Goal: Navigation & Orientation: Find specific page/section

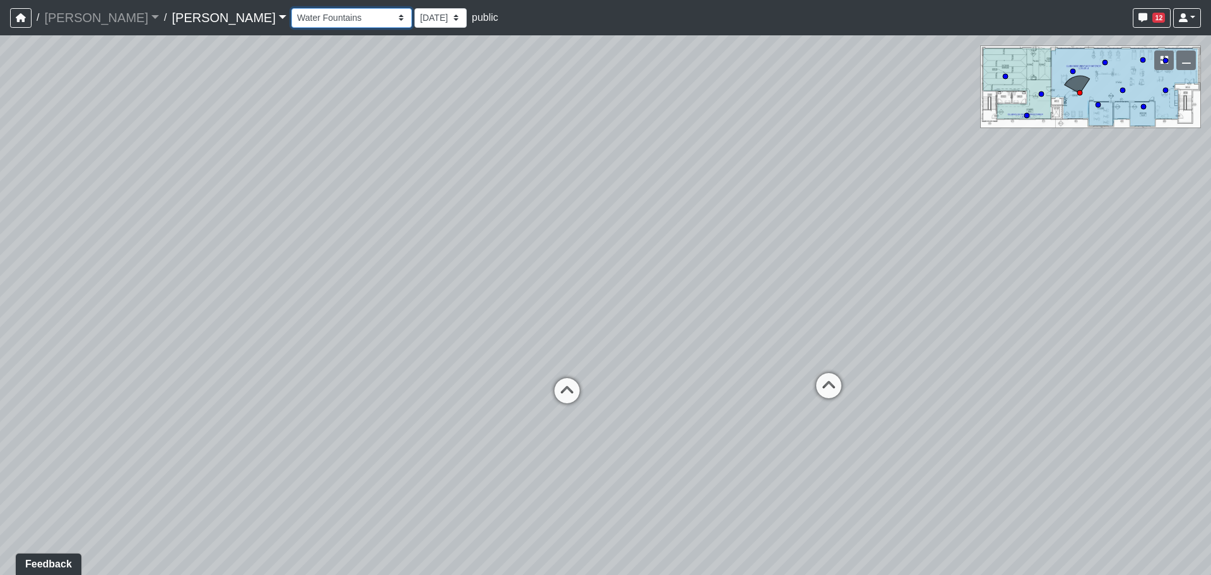
click at [291, 17] on select "Entry Kitchenette Lounge Pool Table Seating 1 Seating 2 Seating 3 Seating 4 Ban…" at bounding box center [351, 18] width 120 height 20
click at [291, 8] on select "Entry Kitchenette Lounge Pool Table Seating 1 Seating 2 Seating 3 Seating 4 Ban…" at bounding box center [351, 18] width 120 height 20
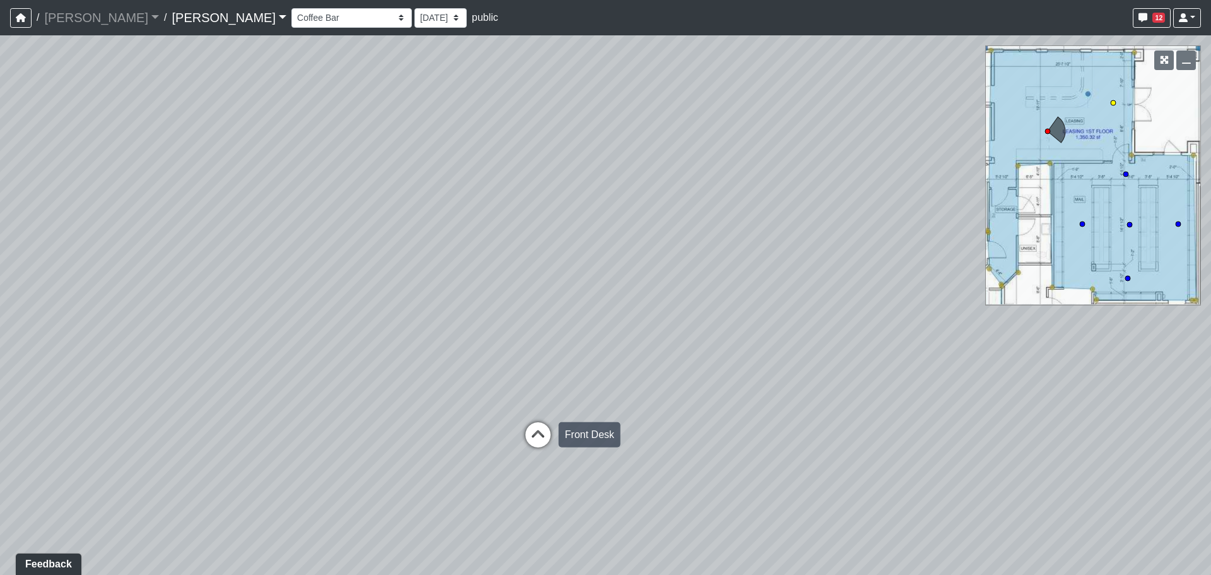
click at [529, 422] on icon at bounding box center [538, 441] width 38 height 38
drag, startPoint x: 762, startPoint y: 363, endPoint x: 218, endPoint y: 353, distance: 543.8
click at [218, 353] on div "Loading... Craft Room Loading... Games Loading... Main Room 2 Loading... Entry …" at bounding box center [605, 304] width 1211 height 539
drag, startPoint x: 920, startPoint y: 345, endPoint x: 344, endPoint y: 365, distance: 575.6
click at [344, 365] on div "Loading... Craft Room Loading... Games Loading... Main Room 2 Loading... Entry …" at bounding box center [605, 304] width 1211 height 539
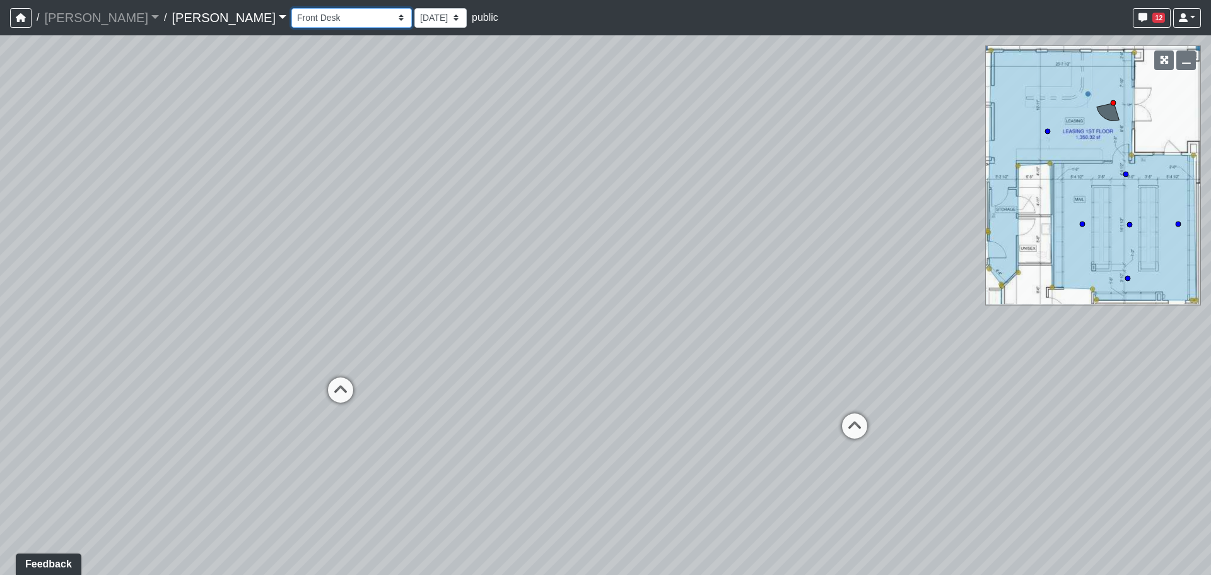
click at [291, 20] on select "Entry Kitchenette Lounge Pool Table Seating 1 Seating 2 Seating 3 Seating 4 Ban…" at bounding box center [351, 18] width 120 height 20
click at [291, 8] on select "Entry Kitchenette Lounge Pool Table Seating 1 Seating 2 Seating 3 Seating 4 Ban…" at bounding box center [351, 18] width 120 height 20
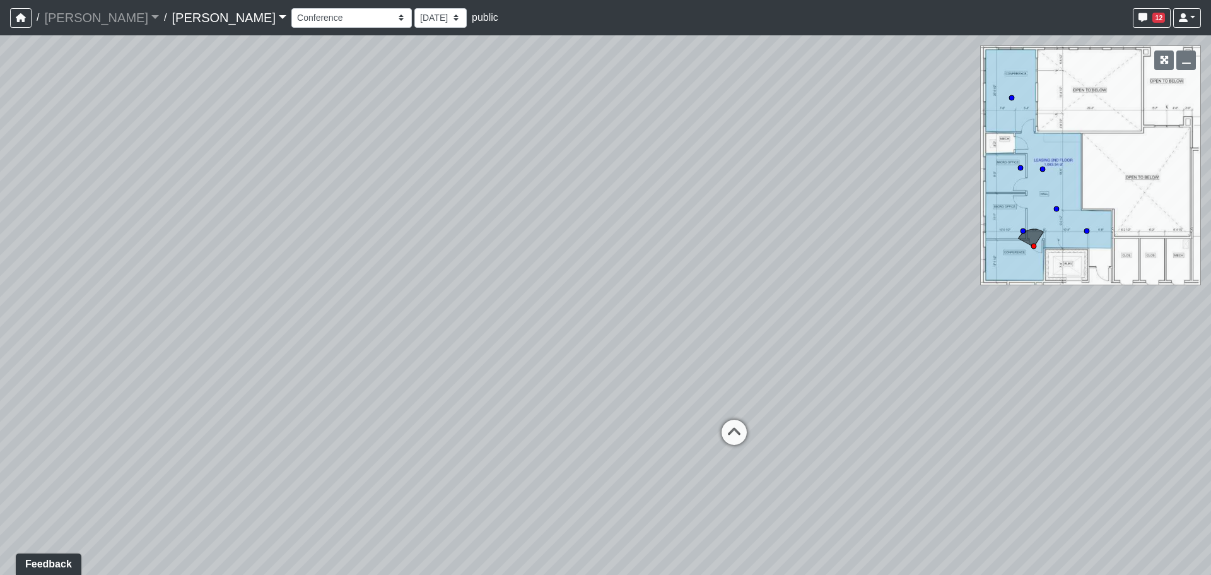
drag, startPoint x: 354, startPoint y: 386, endPoint x: 787, endPoint y: 389, distance: 433.4
click at [787, 389] on div "Loading... Craft Room Loading... Games Loading... Main Room 2 Loading... Entry …" at bounding box center [605, 304] width 1211 height 539
drag, startPoint x: 300, startPoint y: 337, endPoint x: 586, endPoint y: 309, distance: 287.1
click at [845, 313] on div "Loading... Craft Room Loading... Games Loading... Main Room 2 Loading... Entry …" at bounding box center [605, 304] width 1211 height 539
drag, startPoint x: 301, startPoint y: 343, endPoint x: 483, endPoint y: 264, distance: 198.4
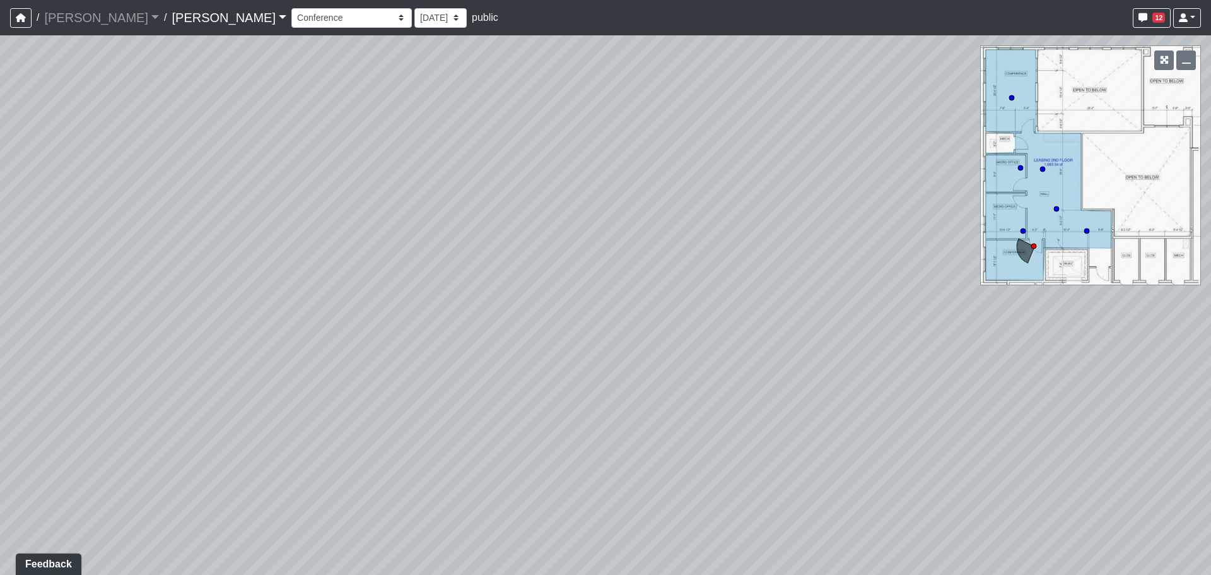
click at [465, 254] on div "Loading... Craft Room Loading... Games Loading... Main Room 2 Loading... Entry …" at bounding box center [605, 304] width 1211 height 539
drag, startPoint x: 910, startPoint y: 305, endPoint x: 310, endPoint y: 308, distance: 599.9
click at [310, 308] on div "Loading... Craft Room Loading... Games Loading... Main Room 2 Loading... Entry …" at bounding box center [605, 304] width 1211 height 539
drag, startPoint x: 855, startPoint y: 316, endPoint x: 509, endPoint y: 331, distance: 346.6
click at [509, 331] on div "Loading... Craft Room Loading... Games Loading... Main Room 2 Loading... Entry …" at bounding box center [605, 304] width 1211 height 539
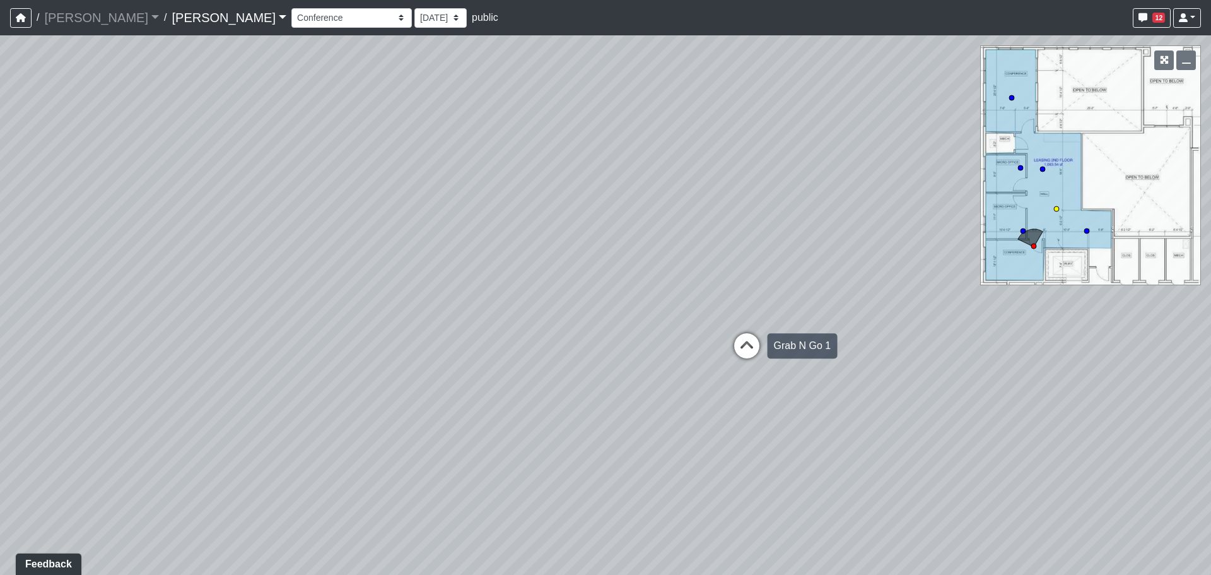
click at [746, 351] on icon at bounding box center [747, 352] width 38 height 38
drag, startPoint x: 184, startPoint y: 292, endPoint x: 888, endPoint y: 293, distance: 704.6
click at [888, 293] on div "Loading... Craft Room Loading... Games Loading... Main Room 2 Loading... Entry …" at bounding box center [605, 304] width 1211 height 539
drag, startPoint x: 683, startPoint y: 279, endPoint x: 765, endPoint y: 281, distance: 82.0
click at [765, 281] on div "Loading... Craft Room Loading... Games Loading... Main Room 2 Loading... Entry …" at bounding box center [605, 304] width 1211 height 539
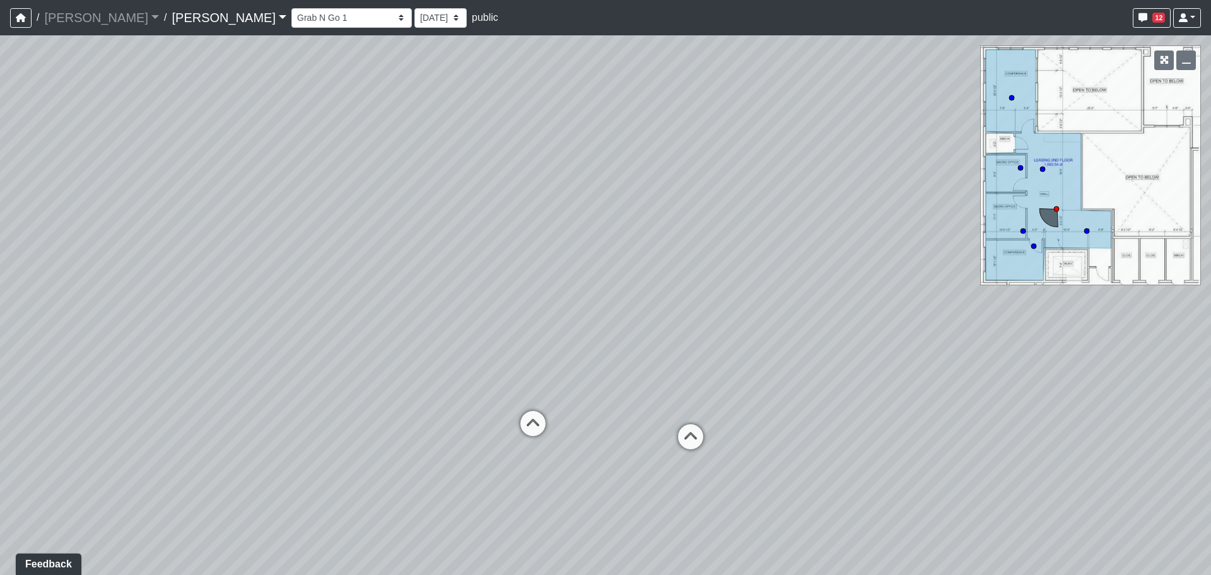
drag, startPoint x: 855, startPoint y: 241, endPoint x: 455, endPoint y: 299, distance: 404.1
click at [455, 299] on div "Loading... Craft Room Loading... Games Loading... Main Room 2 Loading... Entry …" at bounding box center [605, 304] width 1211 height 539
drag, startPoint x: 901, startPoint y: 317, endPoint x: 206, endPoint y: 323, distance: 695.2
click at [206, 323] on div "Loading... Craft Room Loading... Games Loading... Main Room 2 Loading... Entry …" at bounding box center [605, 304] width 1211 height 539
drag, startPoint x: 855, startPoint y: 298, endPoint x: 481, endPoint y: 305, distance: 374.1
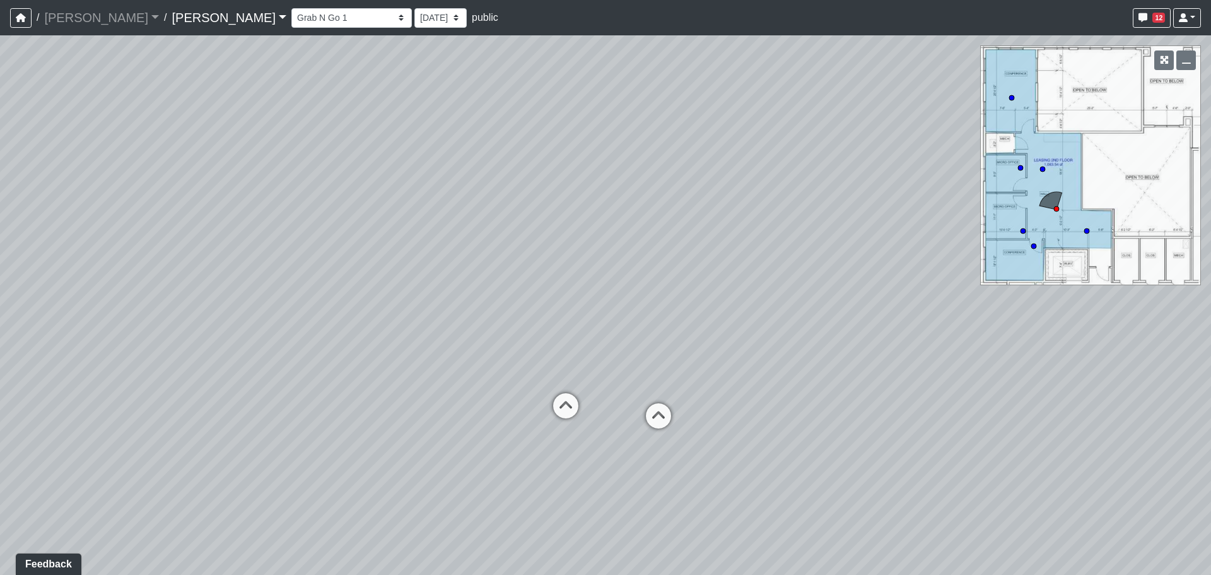
click at [481, 305] on div "Loading... Craft Room Loading... Games Loading... Main Room 2 Loading... Entry …" at bounding box center [605, 304] width 1211 height 539
click at [291, 21] on select "Entry Kitchenette Lounge Pool Table Seating 1 Seating 2 Seating 3 Seating 4 Ban…" at bounding box center [351, 18] width 120 height 20
click at [291, 8] on select "Entry Kitchenette Lounge Pool Table Seating 1 Seating 2 Seating 3 Seating 4 Ban…" at bounding box center [351, 18] width 120 height 20
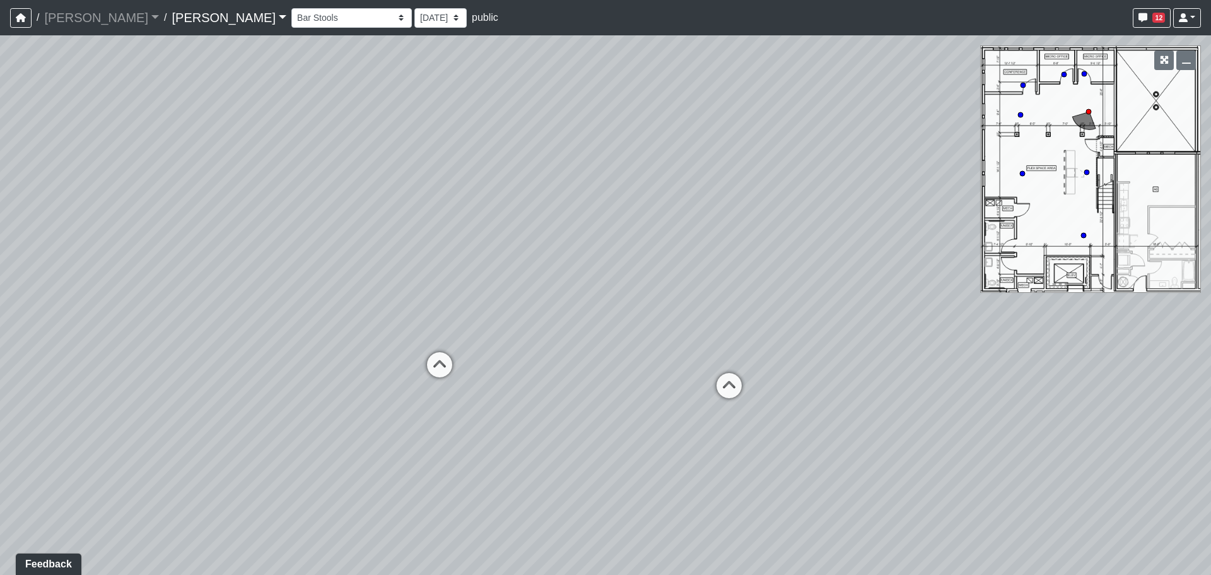
drag, startPoint x: 347, startPoint y: 281, endPoint x: 765, endPoint y: 267, distance: 417.8
click at [765, 267] on div "Loading... Craft Room Loading... Games Loading... Main Room 2 Loading... Entry …" at bounding box center [605, 304] width 1211 height 539
click at [439, 372] on icon at bounding box center [440, 371] width 38 height 38
drag, startPoint x: 696, startPoint y: 291, endPoint x: 389, endPoint y: 307, distance: 307.6
click at [387, 307] on div "Loading... Craft Room Loading... Games Loading... Main Room 2 Loading... Entry …" at bounding box center [605, 304] width 1211 height 539
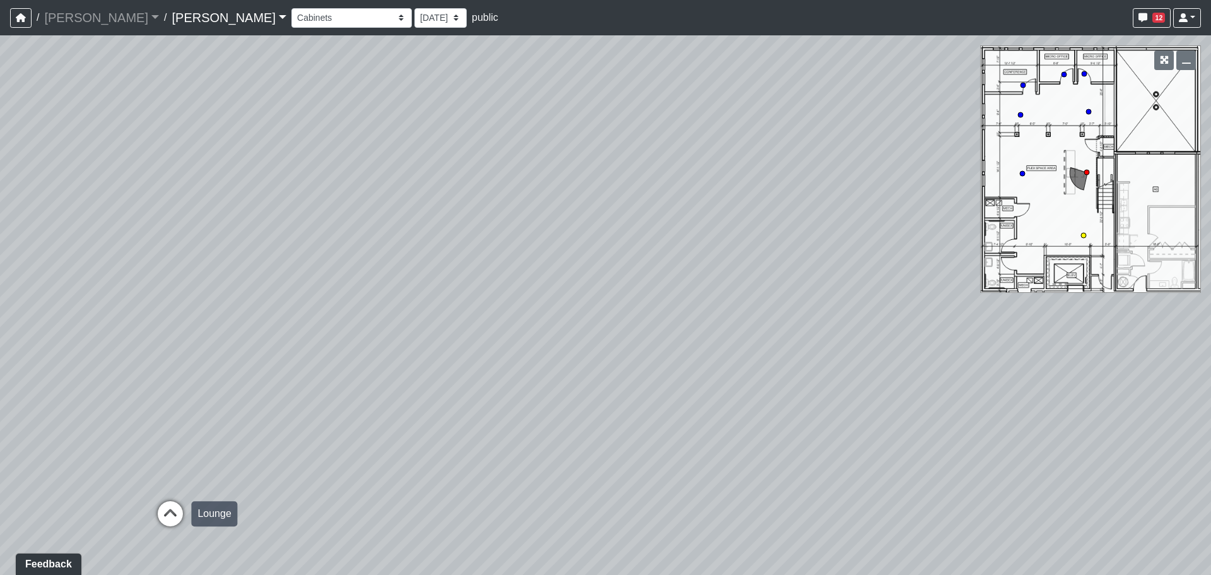
click at [173, 516] on icon at bounding box center [170, 520] width 38 height 38
drag, startPoint x: 856, startPoint y: 331, endPoint x: 711, endPoint y: 327, distance: 145.1
click at [711, 327] on div "Loading... Craft Room Loading... Games Loading... Main Room 2 Loading... Entry …" at bounding box center [605, 304] width 1211 height 539
click at [1095, 457] on icon at bounding box center [1098, 462] width 38 height 38
drag, startPoint x: 921, startPoint y: 343, endPoint x: 986, endPoint y: 350, distance: 65.4
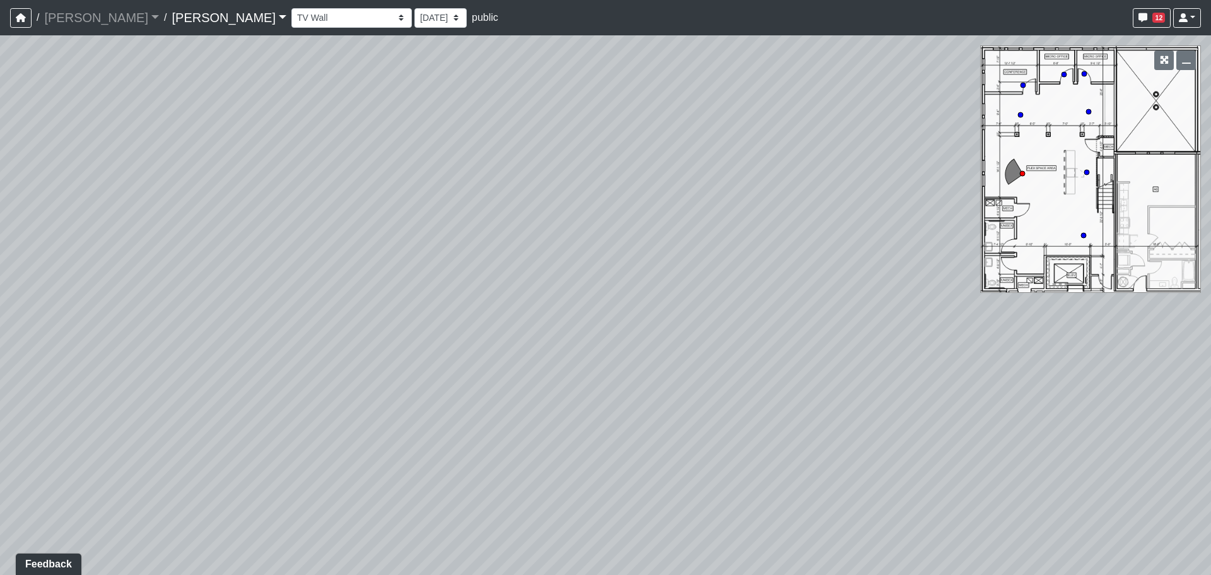
click at [986, 350] on div "Loading... Craft Room Loading... Games Loading... Main Room 2 Loading... Entry …" at bounding box center [605, 304] width 1211 height 539
drag, startPoint x: 670, startPoint y: 270, endPoint x: 806, endPoint y: 363, distance: 164.6
click at [970, 385] on div "Loading... Craft Room Loading... Games Loading... Main Room 2 Loading... Entry …" at bounding box center [605, 304] width 1211 height 539
drag, startPoint x: 385, startPoint y: 304, endPoint x: 657, endPoint y: 186, distance: 296.4
click at [672, 188] on div "Loading... Craft Room Loading... Games Loading... Main Room 2 Loading... Entry …" at bounding box center [605, 304] width 1211 height 539
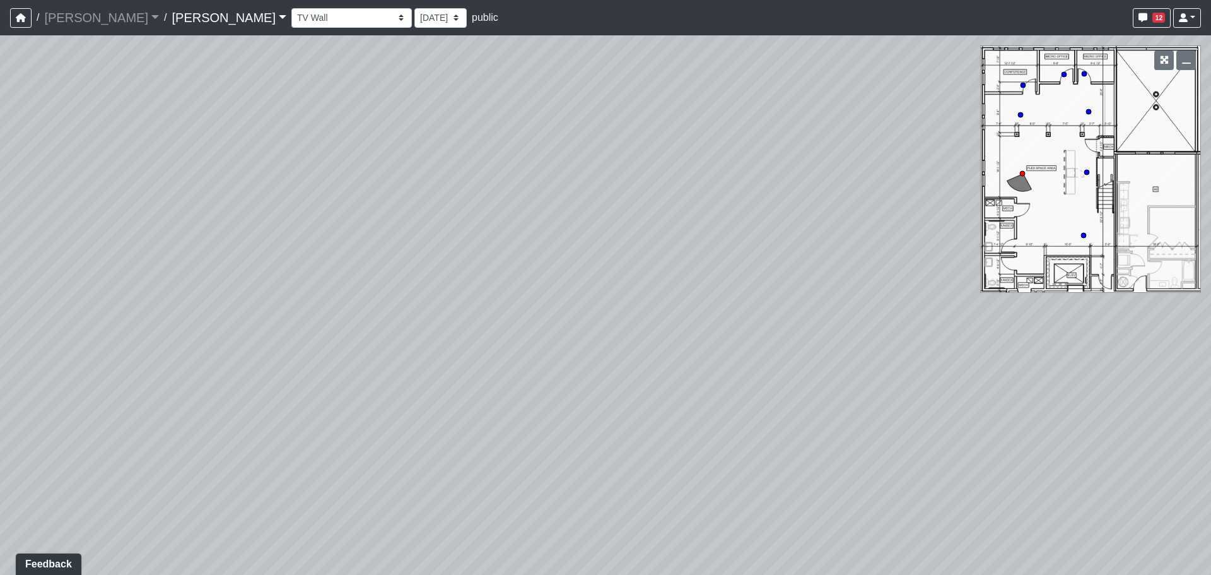
drag, startPoint x: 298, startPoint y: 328, endPoint x: 686, endPoint y: 281, distance: 390.7
click at [688, 281] on div "Loading... Craft Room Loading... Games Loading... Main Room 2 Loading... Entry …" at bounding box center [605, 304] width 1211 height 539
click at [439, 337] on icon at bounding box center [438, 344] width 38 height 38
drag, startPoint x: 678, startPoint y: 295, endPoint x: 312, endPoint y: 382, distance: 376.2
click at [312, 384] on div "Loading... Craft Room Loading... Games Loading... Main Room 2 Loading... Entry …" at bounding box center [605, 304] width 1211 height 539
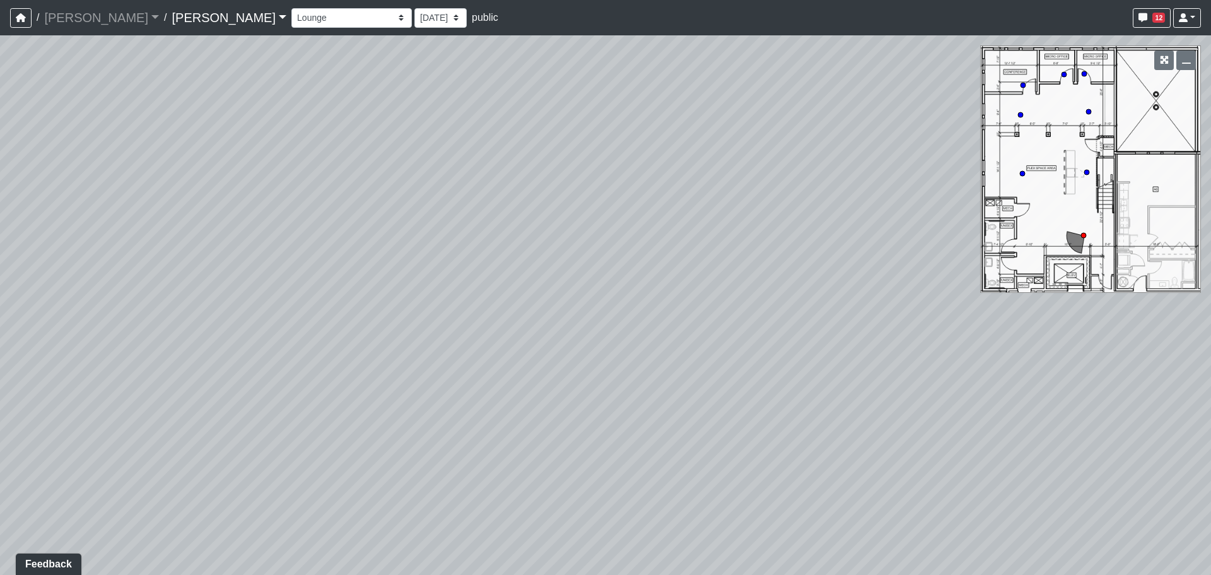
drag, startPoint x: 672, startPoint y: 343, endPoint x: 299, endPoint y: 256, distance: 382.7
click at [266, 250] on div "Loading... Craft Room Loading... Games Loading... Main Room 2 Loading... Entry …" at bounding box center [605, 304] width 1211 height 539
click at [529, 269] on div "Loading... Craft Room Loading... Games Loading... Main Room 2 Loading... Entry …" at bounding box center [605, 304] width 1211 height 539
drag, startPoint x: 743, startPoint y: 271, endPoint x: 459, endPoint y: 245, distance: 285.6
click at [459, 245] on div "Loading... Craft Room Loading... Games Loading... Main Room 2 Loading... Entry …" at bounding box center [605, 304] width 1211 height 539
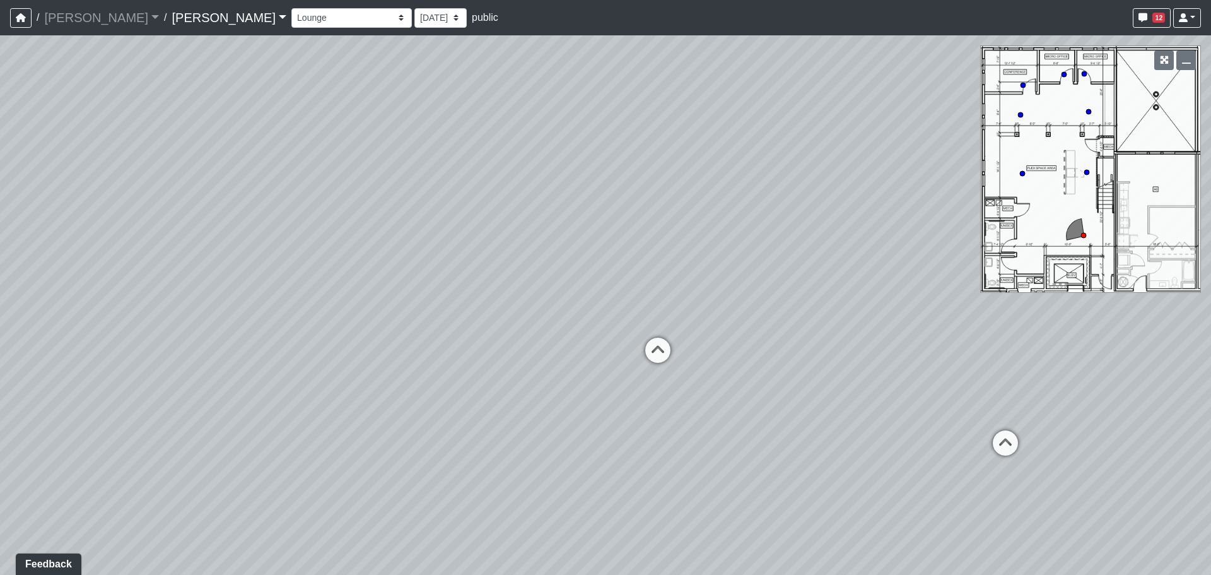
drag, startPoint x: 626, startPoint y: 245, endPoint x: 435, endPoint y: 229, distance: 191.2
click at [435, 229] on div "Loading... Craft Room Loading... Games Loading... Main Room 2 Loading... Entry …" at bounding box center [605, 304] width 1211 height 539
click at [554, 337] on icon at bounding box center [544, 343] width 38 height 38
drag, startPoint x: 809, startPoint y: 246, endPoint x: 352, endPoint y: 363, distance: 472.0
click at [255, 368] on div "Loading... Craft Room Loading... Games Loading... Main Room 2 Loading... Entry …" at bounding box center [605, 304] width 1211 height 539
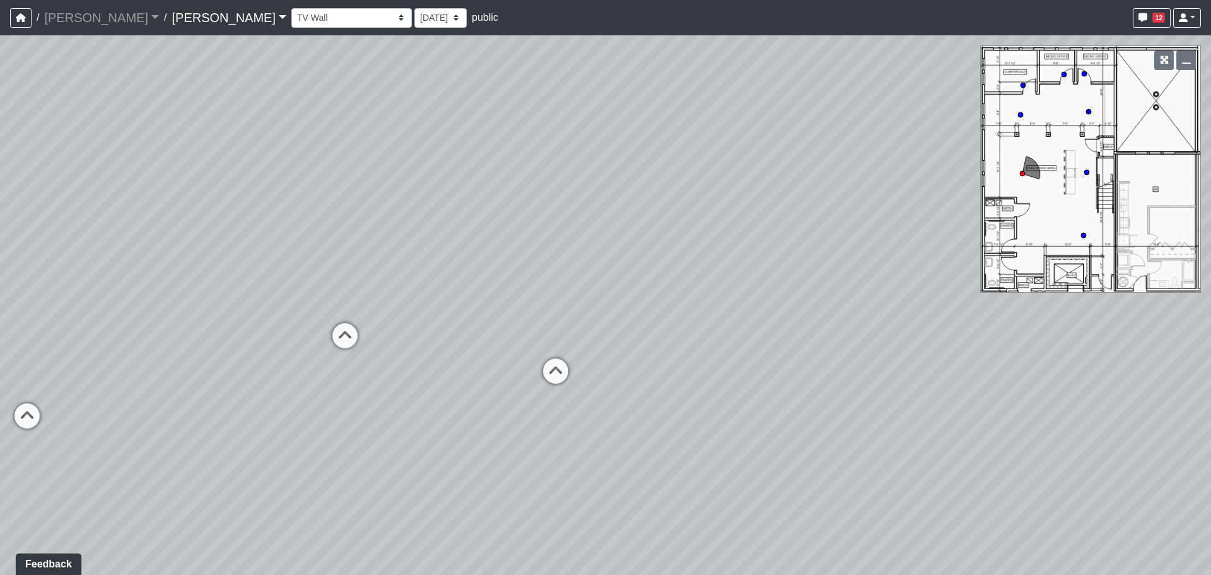
drag, startPoint x: 757, startPoint y: 341, endPoint x: 246, endPoint y: 265, distance: 516.5
click at [246, 265] on div "Loading... Craft Room Loading... Games Loading... Main Room 2 Loading... Entry …" at bounding box center [605, 304] width 1211 height 539
click at [489, 385] on icon at bounding box center [508, 394] width 38 height 38
drag, startPoint x: 830, startPoint y: 329, endPoint x: 26, endPoint y: 315, distance: 803.7
click at [26, 315] on div "Loading... Craft Room Loading... Games Loading... Main Room 2 Loading... Entry …" at bounding box center [605, 304] width 1211 height 539
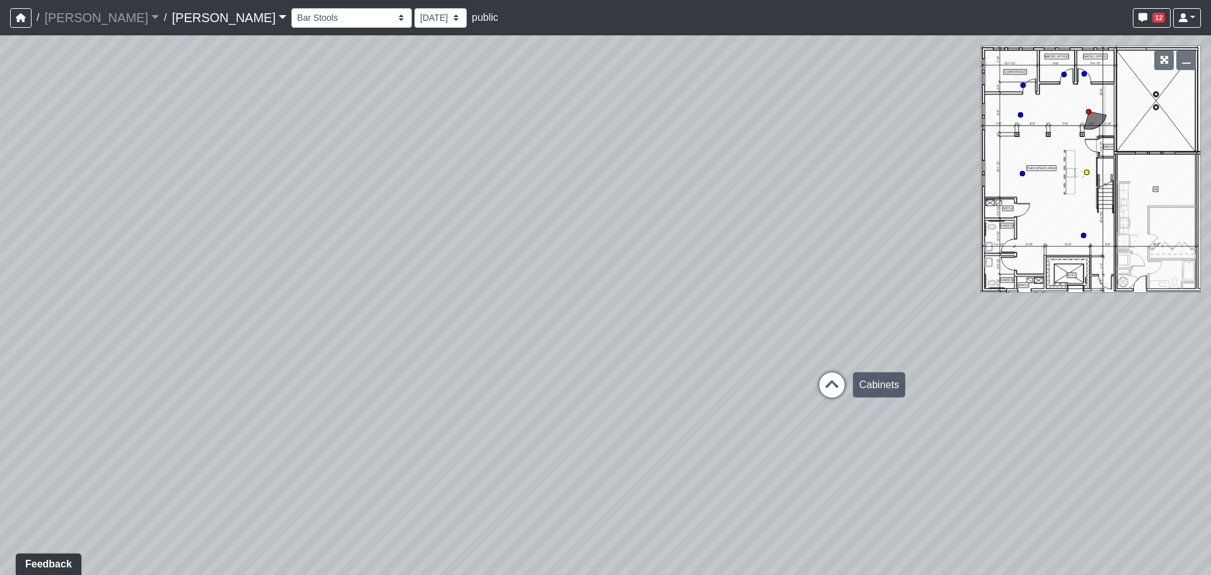
click at [829, 381] on icon at bounding box center [832, 391] width 38 height 38
drag, startPoint x: 923, startPoint y: 353, endPoint x: 571, endPoint y: 315, distance: 354.0
click at [488, 323] on div "Loading... Craft Room Loading... Games Loading... Main Room 2 Loading... Entry …" at bounding box center [605, 304] width 1211 height 539
click at [471, 399] on icon at bounding box center [471, 405] width 38 height 38
drag, startPoint x: 721, startPoint y: 287, endPoint x: 181, endPoint y: 325, distance: 541.3
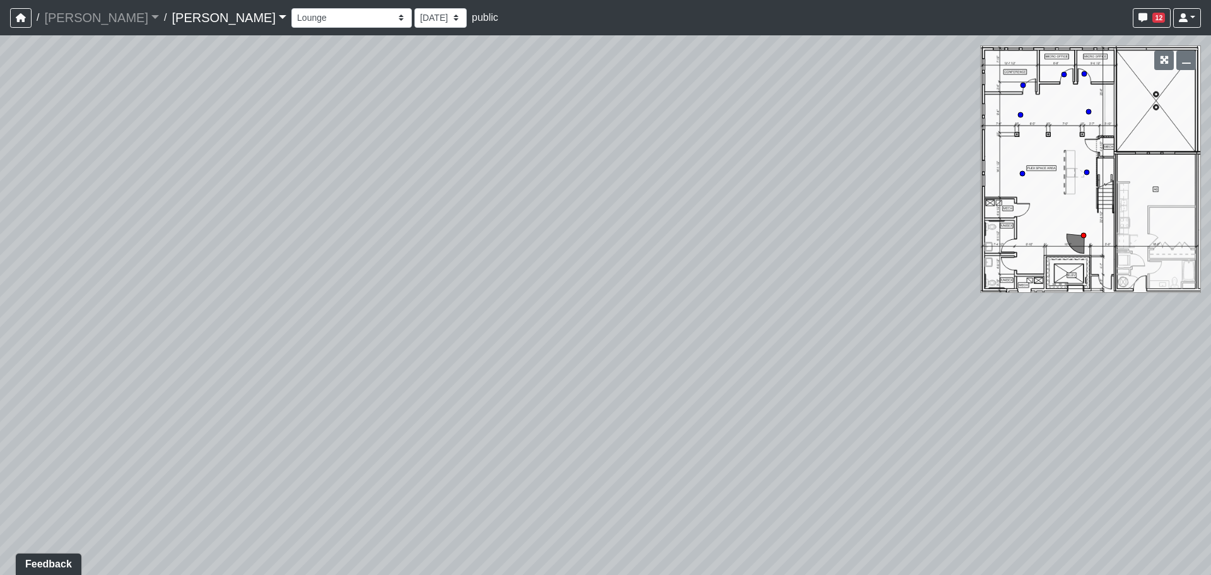
click at [181, 325] on div "Loading... Craft Room Loading... Games Loading... Main Room 2 Loading... Entry …" at bounding box center [605, 304] width 1211 height 539
drag, startPoint x: 626, startPoint y: 238, endPoint x: 380, endPoint y: 265, distance: 248.1
click at [380, 265] on div "Loading... Craft Room Loading... Games Loading... Main Room 2 Loading... Entry …" at bounding box center [605, 304] width 1211 height 539
drag, startPoint x: 471, startPoint y: 292, endPoint x: 243, endPoint y: 303, distance: 228.0
click at [243, 303] on div "Loading... Craft Room Loading... Games Loading... Main Room 2 Loading... Entry …" at bounding box center [605, 304] width 1211 height 539
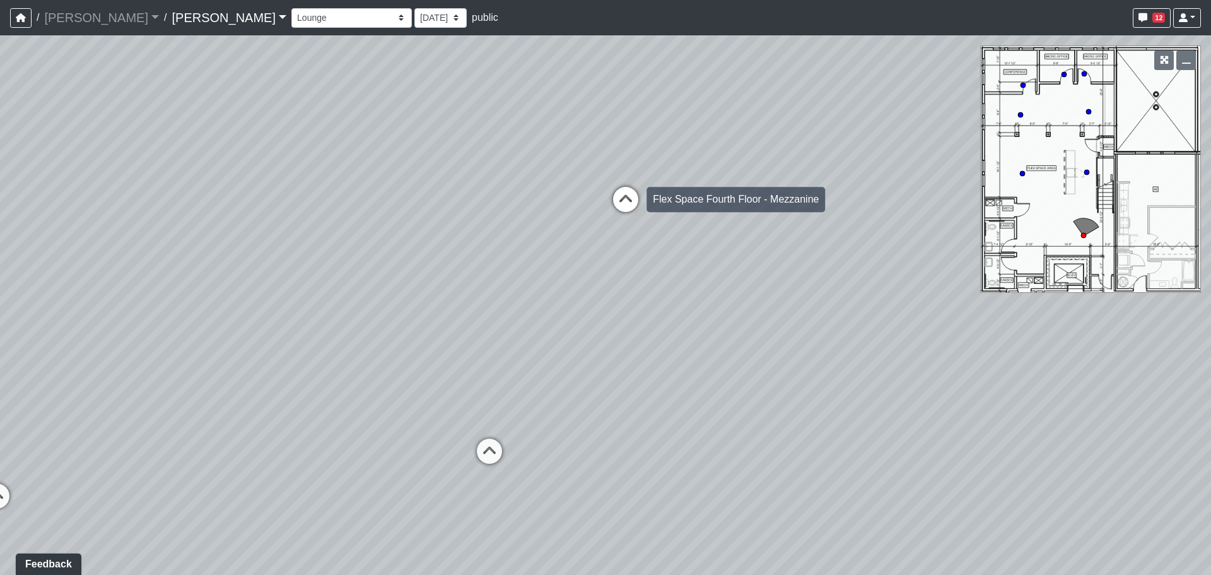
click at [631, 194] on icon at bounding box center [626, 206] width 38 height 38
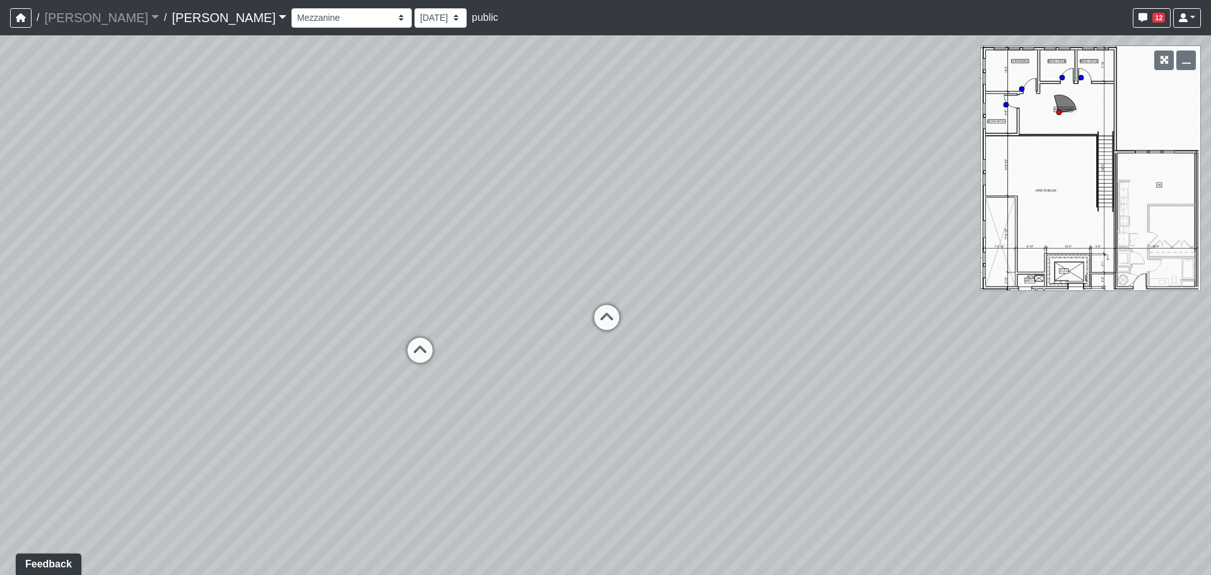
drag, startPoint x: 782, startPoint y: 362, endPoint x: 163, endPoint y: 234, distance: 631.9
click at [163, 234] on div "Loading... Craft Room Loading... Games Loading... Main Room 2 Loading... Entry …" at bounding box center [605, 304] width 1211 height 539
drag, startPoint x: 640, startPoint y: 262, endPoint x: 43, endPoint y: 245, distance: 597.0
click at [21, 240] on div "Loading... Craft Room Loading... Games Loading... Main Room 2 Loading... Entry …" at bounding box center [605, 304] width 1211 height 539
drag, startPoint x: 498, startPoint y: 201, endPoint x: 119, endPoint y: 207, distance: 378.5
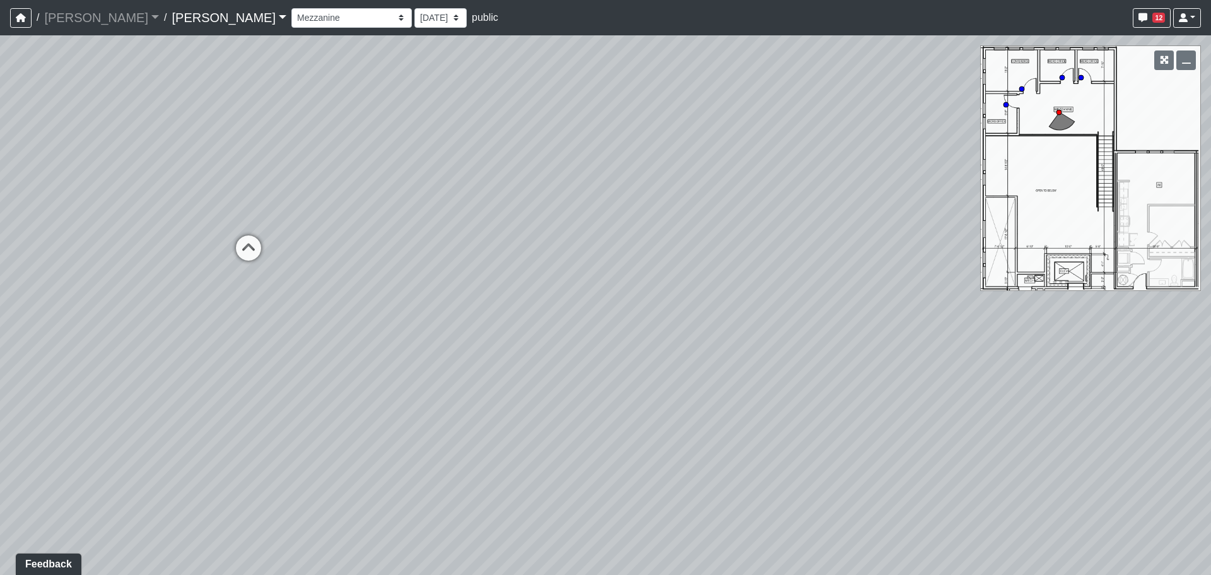
click at [119, 197] on div "Loading... Craft Room Loading... Games Loading... Main Room 2 Loading... Entry …" at bounding box center [605, 304] width 1211 height 539
drag, startPoint x: 645, startPoint y: 212, endPoint x: 113, endPoint y: 199, distance: 531.9
click at [64, 197] on div "Loading... Craft Room Loading... Games Loading... Main Room 2 Loading... Entry …" at bounding box center [605, 304] width 1211 height 539
click at [679, 273] on icon at bounding box center [678, 282] width 38 height 38
drag, startPoint x: 800, startPoint y: 272, endPoint x: 309, endPoint y: 254, distance: 491.7
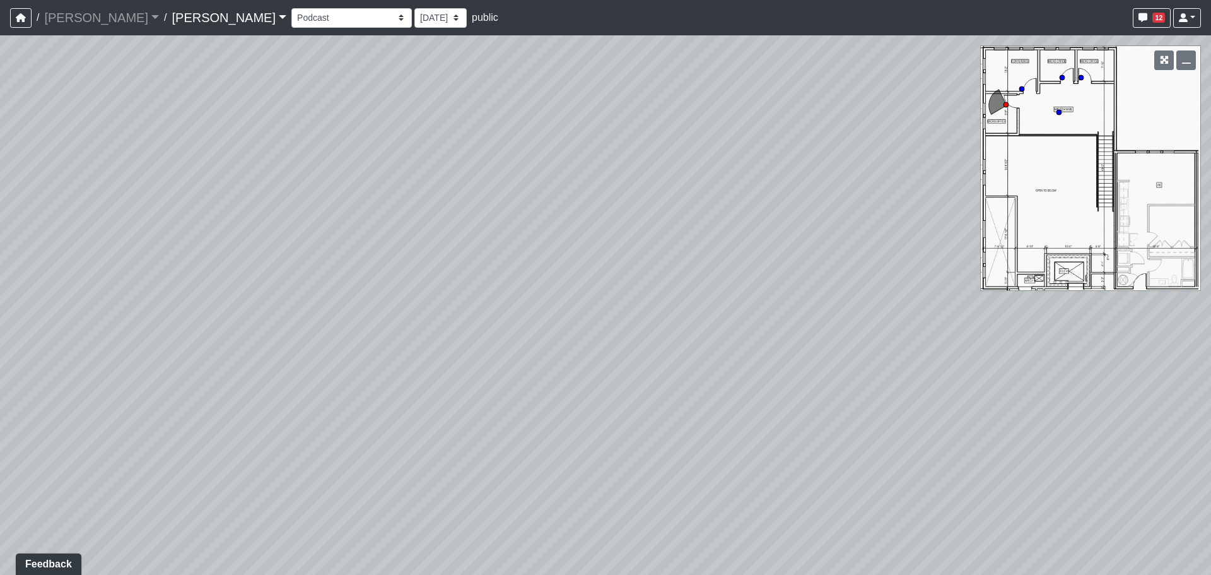
click at [175, 234] on div "Loading... Craft Room Loading... Games Loading... Main Room 2 Loading... Entry …" at bounding box center [605, 304] width 1211 height 539
drag, startPoint x: 513, startPoint y: 240, endPoint x: 0, endPoint y: 256, distance: 513.1
click at [0, 256] on div "Loading... Craft Room Loading... Games Loading... Main Room 2 Loading... Entry …" at bounding box center [605, 304] width 1211 height 539
click at [941, 301] on icon at bounding box center [932, 305] width 38 height 38
drag, startPoint x: 541, startPoint y: 189, endPoint x: 797, endPoint y: 307, distance: 281.7
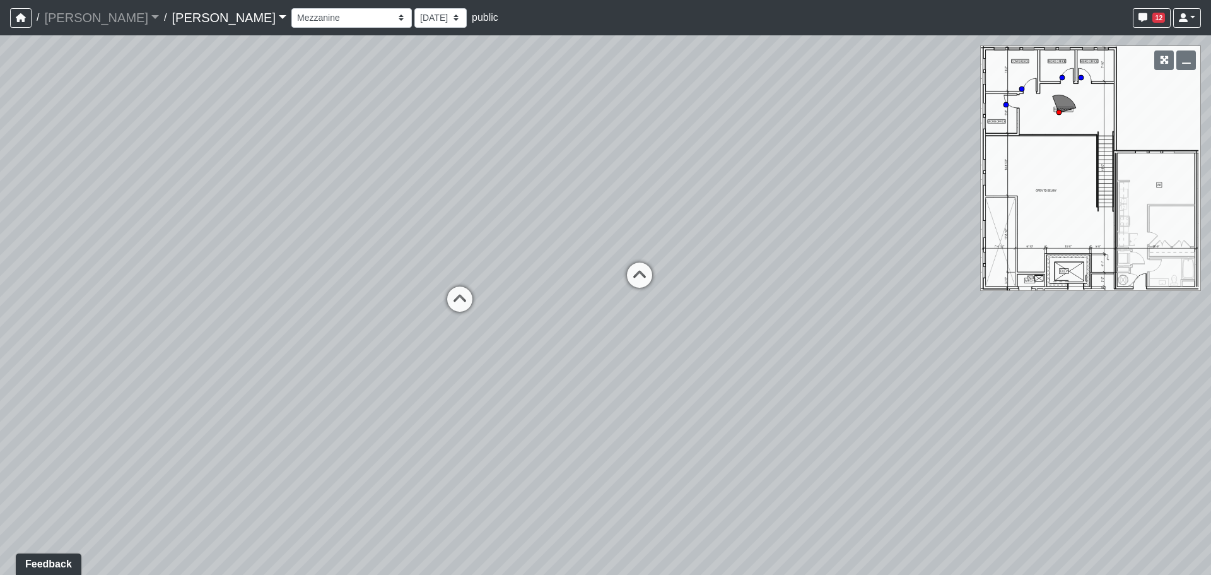
click at [797, 307] on div "Loading... Craft Room Loading... Games Loading... Main Room 2 Loading... Entry …" at bounding box center [605, 304] width 1211 height 539
click at [811, 384] on div "Loading... Micro Office 2" at bounding box center [803, 400] width 38 height 38
drag, startPoint x: 777, startPoint y: 311, endPoint x: 323, endPoint y: 350, distance: 455.8
click at [323, 350] on div "Loading... Craft Room Loading... Games Loading... Main Room 2 Loading... Entry …" at bounding box center [605, 304] width 1211 height 539
drag, startPoint x: 691, startPoint y: 322, endPoint x: 292, endPoint y: 288, distance: 400.1
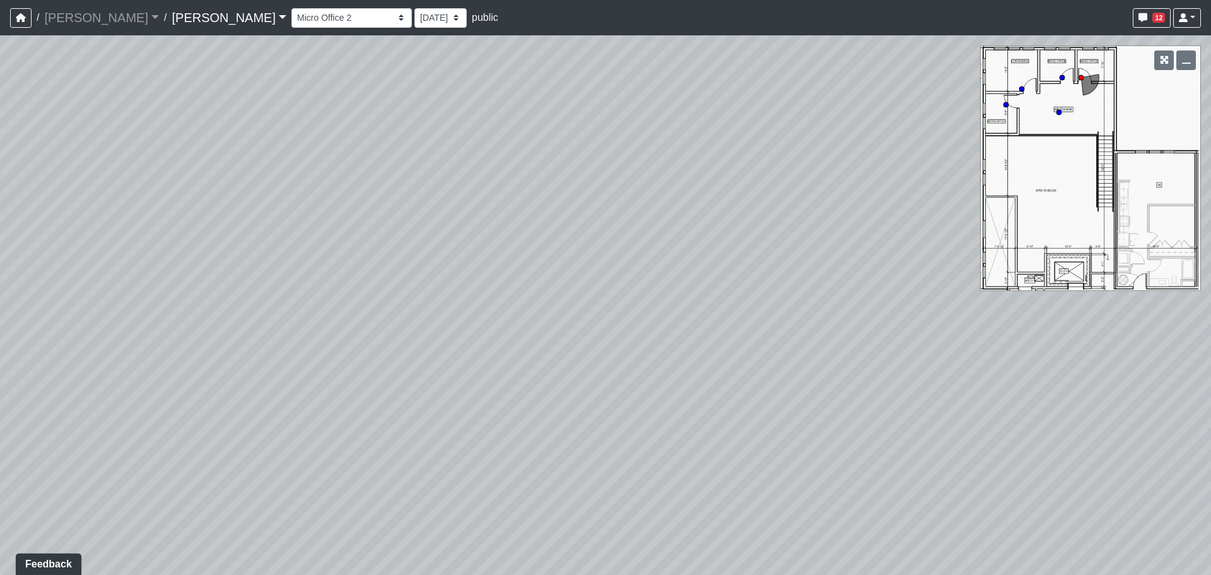
click at [1, 254] on div "Loading... Craft Room Loading... Games Loading... Main Room 2 Loading... Entry …" at bounding box center [605, 304] width 1211 height 539
drag, startPoint x: 704, startPoint y: 331, endPoint x: 98, endPoint y: 235, distance: 613.7
click at [95, 234] on div "Loading... Craft Room Loading... Games Loading... Main Room 2 Loading... Entry …" at bounding box center [605, 304] width 1211 height 539
click at [666, 344] on icon at bounding box center [678, 339] width 38 height 38
drag, startPoint x: 876, startPoint y: 333, endPoint x: 416, endPoint y: 346, distance: 460.6
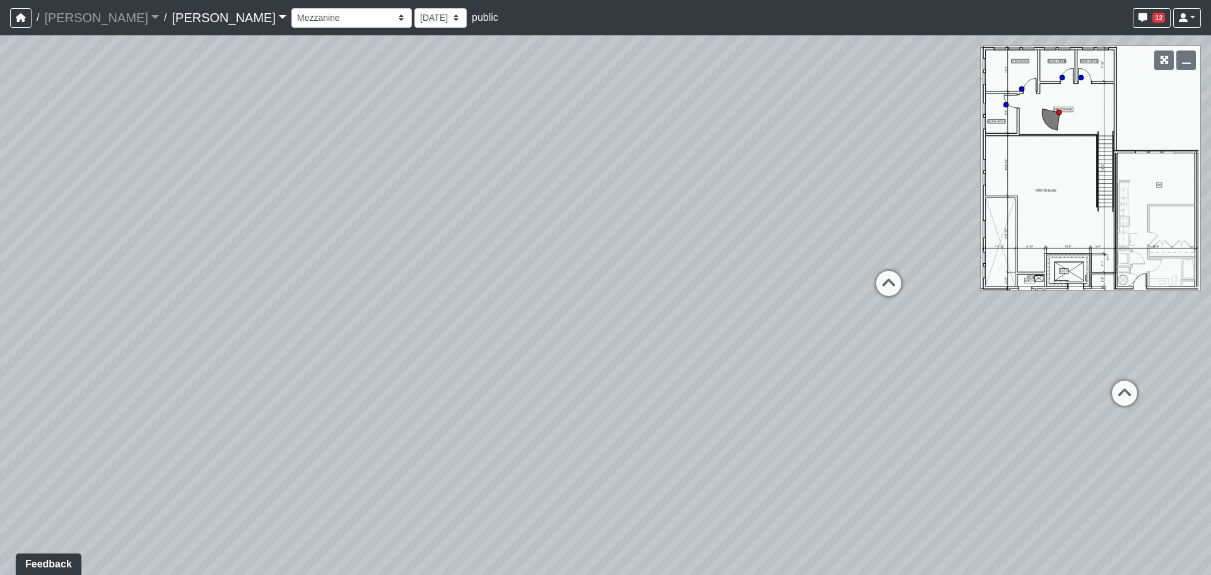
click at [199, 332] on div "Loading... Craft Room Loading... Games Loading... Main Room 2 Loading... Entry …" at bounding box center [605, 304] width 1211 height 539
drag, startPoint x: 732, startPoint y: 342, endPoint x: 72, endPoint y: 285, distance: 662.2
click at [71, 284] on div "Loading... Craft Room Loading... Games Loading... Main Room 2 Loading... Entry …" at bounding box center [605, 304] width 1211 height 539
drag, startPoint x: 530, startPoint y: 297, endPoint x: 599, endPoint y: 390, distance: 115.9
click at [512, 341] on div "Loading... Craft Room Loading... Games Loading... Main Room 2 Loading... Entry …" at bounding box center [605, 304] width 1211 height 539
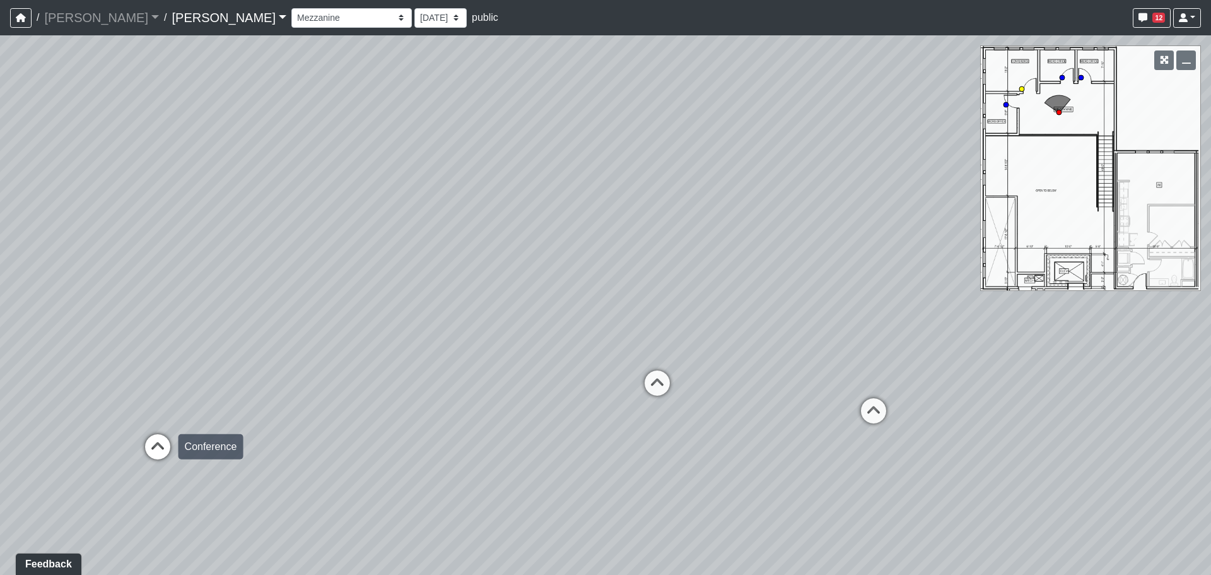
click at [164, 435] on icon at bounding box center [158, 453] width 38 height 38
drag, startPoint x: 348, startPoint y: 380, endPoint x: 809, endPoint y: 397, distance: 461.4
click at [809, 397] on div "Loading... Craft Room Loading... Games Loading... Main Room 2 Loading... Entry …" at bounding box center [605, 304] width 1211 height 539
drag, startPoint x: 529, startPoint y: 321, endPoint x: 723, endPoint y: 346, distance: 195.2
click at [723, 346] on div "Loading... Craft Room Loading... Games Loading... Main Room 2 Loading... Entry …" at bounding box center [605, 304] width 1211 height 539
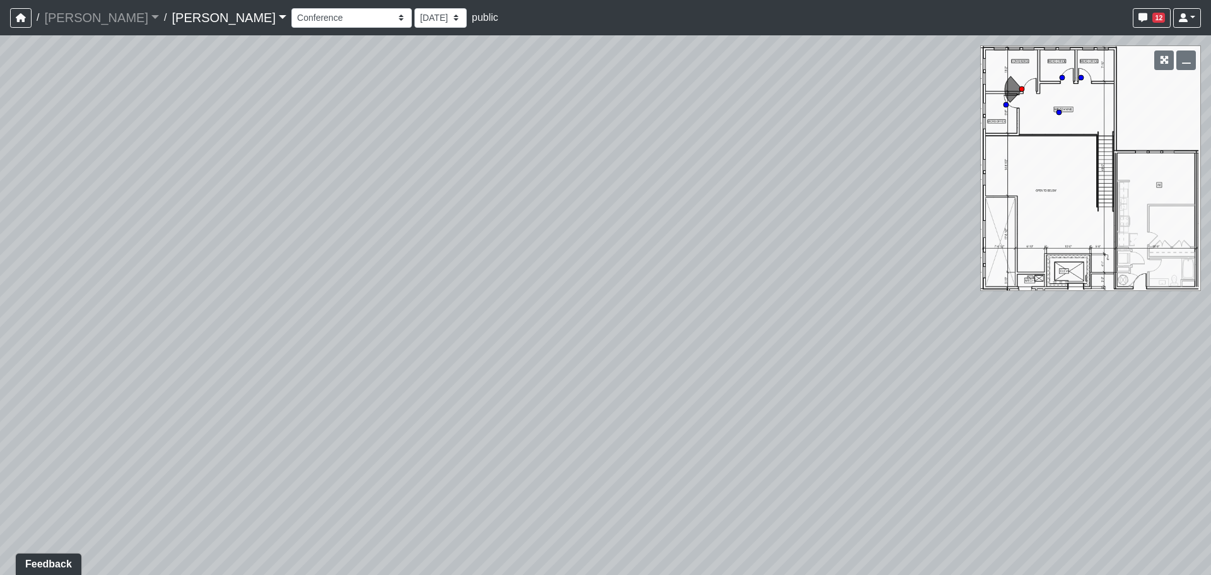
drag, startPoint x: 445, startPoint y: 322, endPoint x: 743, endPoint y: 331, distance: 298.5
click at [783, 327] on div "Loading... Craft Room Loading... Games Loading... Main Room 2 Loading... Entry …" at bounding box center [605, 304] width 1211 height 539
drag, startPoint x: 308, startPoint y: 348, endPoint x: 833, endPoint y: 325, distance: 525.3
click at [833, 325] on div "Loading... Craft Room Loading... Games Loading... Main Room 2 Loading... Entry …" at bounding box center [605, 304] width 1211 height 539
click at [519, 425] on icon at bounding box center [522, 430] width 38 height 38
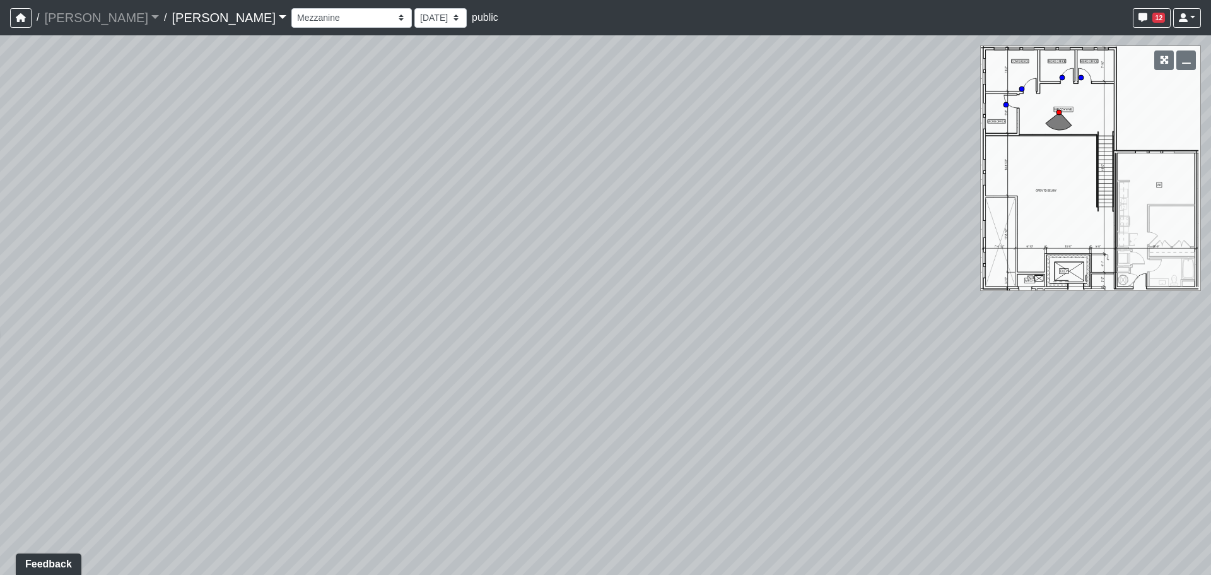
drag, startPoint x: 802, startPoint y: 388, endPoint x: 295, endPoint y: 397, distance: 506.6
click at [295, 397] on div "Loading... Craft Room Loading... Games Loading... Main Room 2 Loading... Entry …" at bounding box center [605, 304] width 1211 height 539
drag, startPoint x: 757, startPoint y: 390, endPoint x: 304, endPoint y: 401, distance: 453.0
click at [274, 401] on div "Loading... Craft Room Loading... Games Loading... Main Room 2 Loading... Entry …" at bounding box center [605, 304] width 1211 height 539
drag, startPoint x: 587, startPoint y: 334, endPoint x: 442, endPoint y: 339, distance: 145.8
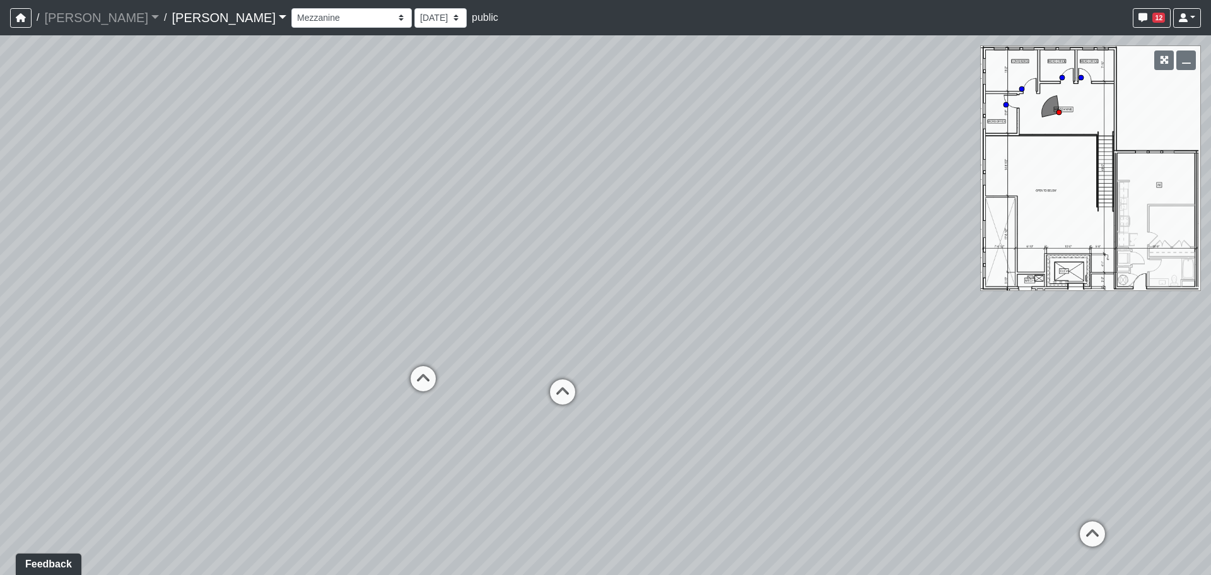
click at [442, 339] on div "Loading... Craft Room Loading... Games Loading... Main Room 2 Loading... Entry …" at bounding box center [605, 304] width 1211 height 539
drag, startPoint x: 741, startPoint y: 334, endPoint x: 440, endPoint y: 348, distance: 301.2
click at [440, 348] on div "Loading... Craft Room Loading... Games Loading... Main Room 2 Loading... Entry …" at bounding box center [605, 304] width 1211 height 539
click at [768, 447] on icon at bounding box center [773, 453] width 38 height 38
drag, startPoint x: 725, startPoint y: 368, endPoint x: 772, endPoint y: 369, distance: 47.3
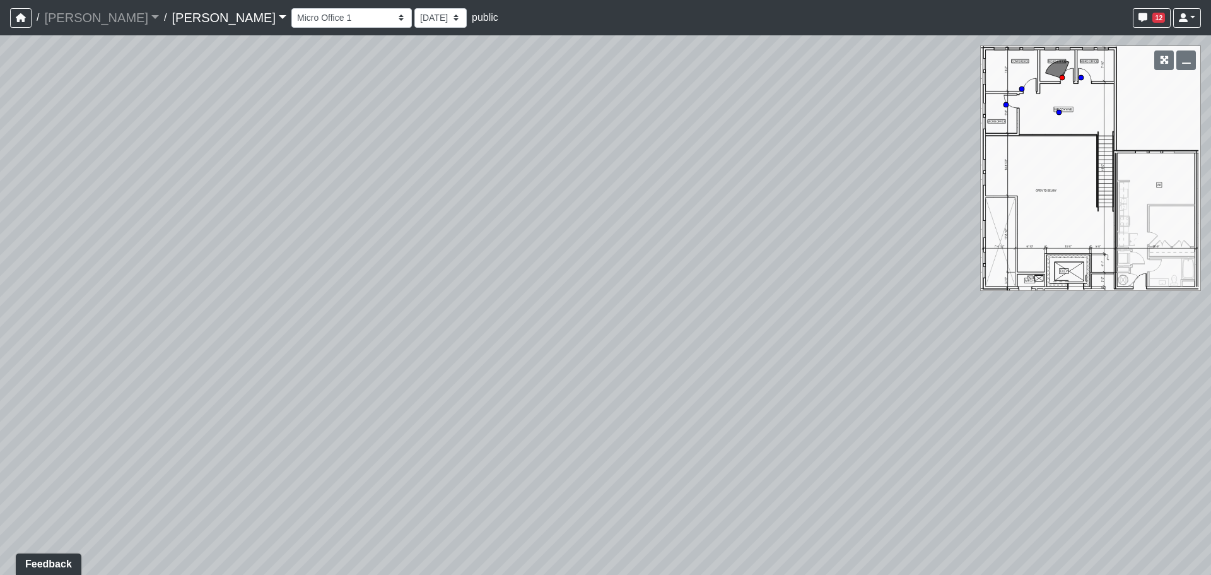
click at [771, 369] on div "Loading... Craft Room Loading... Games Loading... Main Room 2 Loading... Entry …" at bounding box center [605, 304] width 1211 height 539
drag, startPoint x: 443, startPoint y: 373, endPoint x: 946, endPoint y: 364, distance: 503.5
click at [946, 364] on div "Loading... Craft Room Loading... Games Loading... Main Room 2 Loading... Entry …" at bounding box center [605, 304] width 1211 height 539
drag, startPoint x: 305, startPoint y: 430, endPoint x: 485, endPoint y: 437, distance: 180.5
click at [487, 431] on div "Loading... Craft Room Loading... Games Loading... Main Room 2 Loading... Entry …" at bounding box center [605, 304] width 1211 height 539
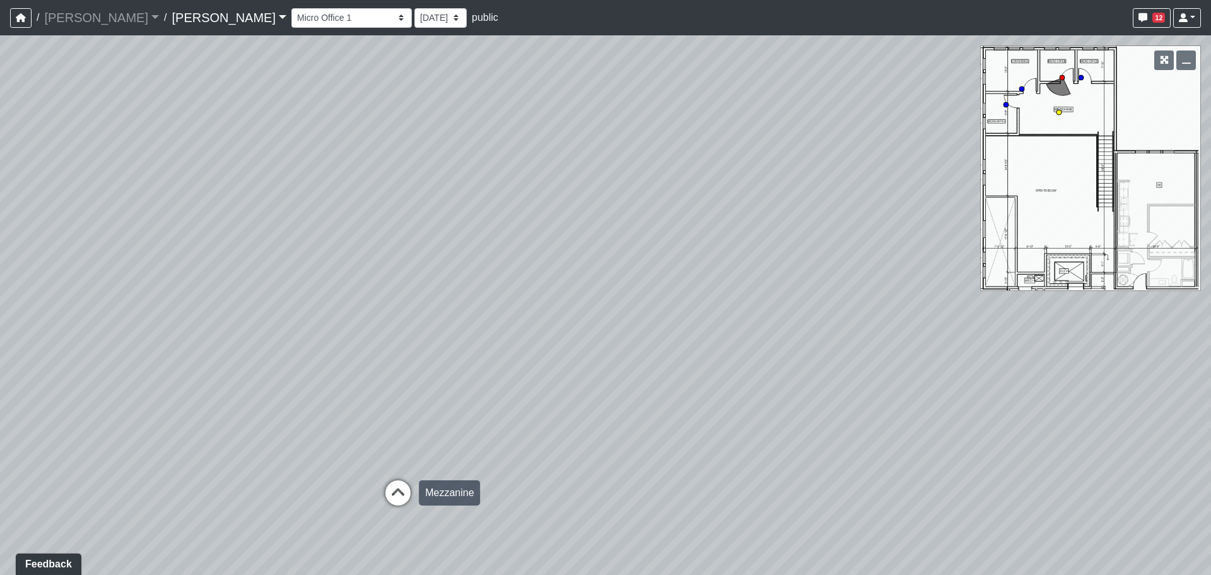
click at [396, 496] on icon at bounding box center [398, 499] width 38 height 38
drag, startPoint x: 819, startPoint y: 436, endPoint x: 392, endPoint y: 442, distance: 427.1
click at [392, 442] on div "Loading... Craft Room Loading... Games Loading... Main Room 2 Loading... Entry …" at bounding box center [605, 304] width 1211 height 539
drag, startPoint x: 417, startPoint y: 336, endPoint x: 158, endPoint y: 336, distance: 259.3
click at [158, 336] on div "Loading... Craft Room Loading... Games Loading... Main Room 2 Loading... Entry …" at bounding box center [605, 304] width 1211 height 539
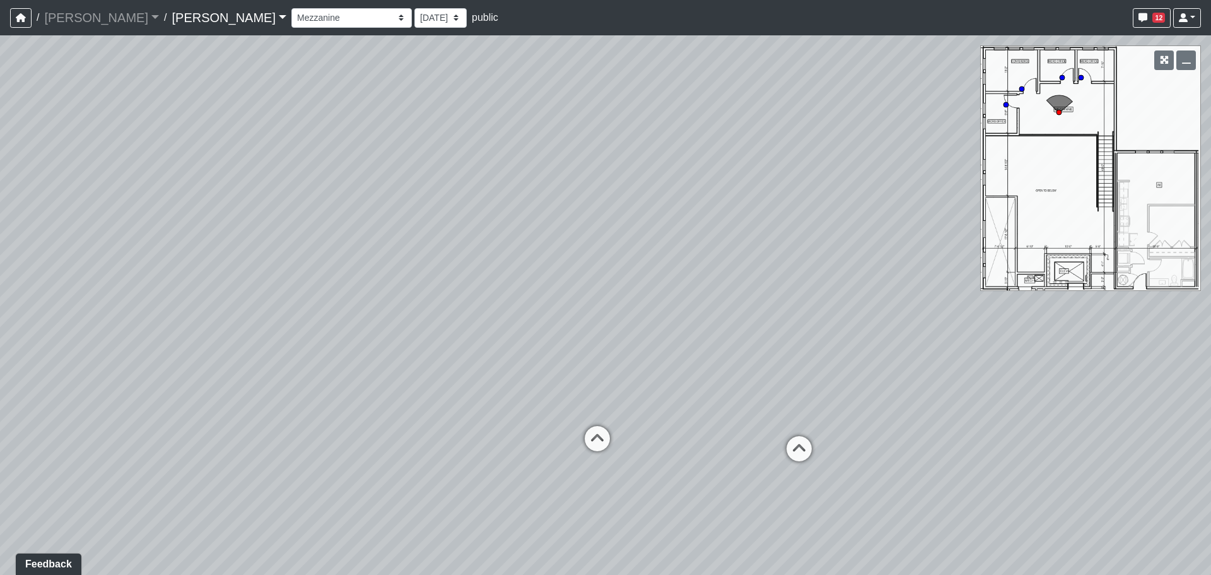
drag, startPoint x: 399, startPoint y: 316, endPoint x: 320, endPoint y: 318, distance: 78.2
click at [320, 318] on div "Loading... Craft Room Loading... Games Loading... Main Room 2 Loading... Entry …" at bounding box center [605, 304] width 1211 height 539
drag, startPoint x: 769, startPoint y: 331, endPoint x: 576, endPoint y: 332, distance: 193.0
click at [576, 332] on div "Loading... Craft Room Loading... Games Loading... Main Room 2 Loading... Entry …" at bounding box center [605, 304] width 1211 height 539
drag, startPoint x: 292, startPoint y: 343, endPoint x: 680, endPoint y: 336, distance: 388.0
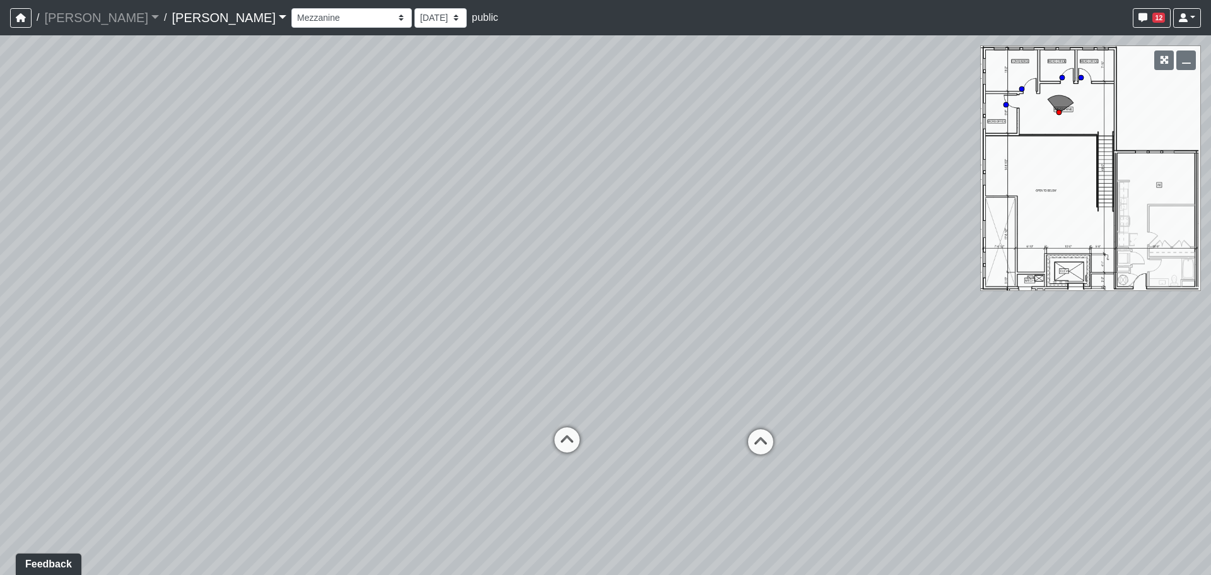
click at [680, 336] on div "Loading... Craft Room Loading... Games Loading... Main Room 2 Loading... Entry …" at bounding box center [605, 304] width 1211 height 539
drag, startPoint x: 138, startPoint y: 361, endPoint x: 771, endPoint y: 342, distance: 633.0
click at [830, 325] on div "Loading... Craft Room Loading... Games Loading... Main Room 2 Loading... Entry …" at bounding box center [605, 304] width 1211 height 539
drag, startPoint x: 349, startPoint y: 403, endPoint x: 685, endPoint y: 348, distance: 340.7
click at [685, 348] on div "Loading... Craft Room Loading... Games Loading... Main Room 2 Loading... Entry …" at bounding box center [605, 304] width 1211 height 539
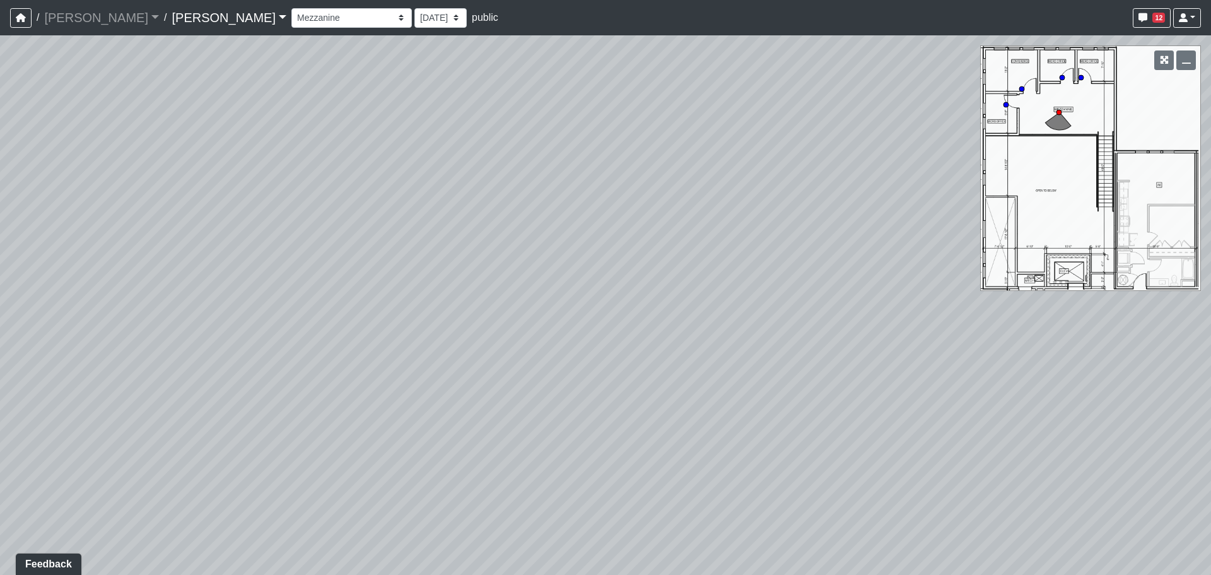
drag, startPoint x: 200, startPoint y: 351, endPoint x: 450, endPoint y: 350, distance: 250.4
click at [452, 350] on div "Loading... Craft Room Loading... Games Loading... Main Room 2 Loading... Entry …" at bounding box center [605, 304] width 1211 height 539
click at [312, 224] on icon at bounding box center [314, 221] width 38 height 38
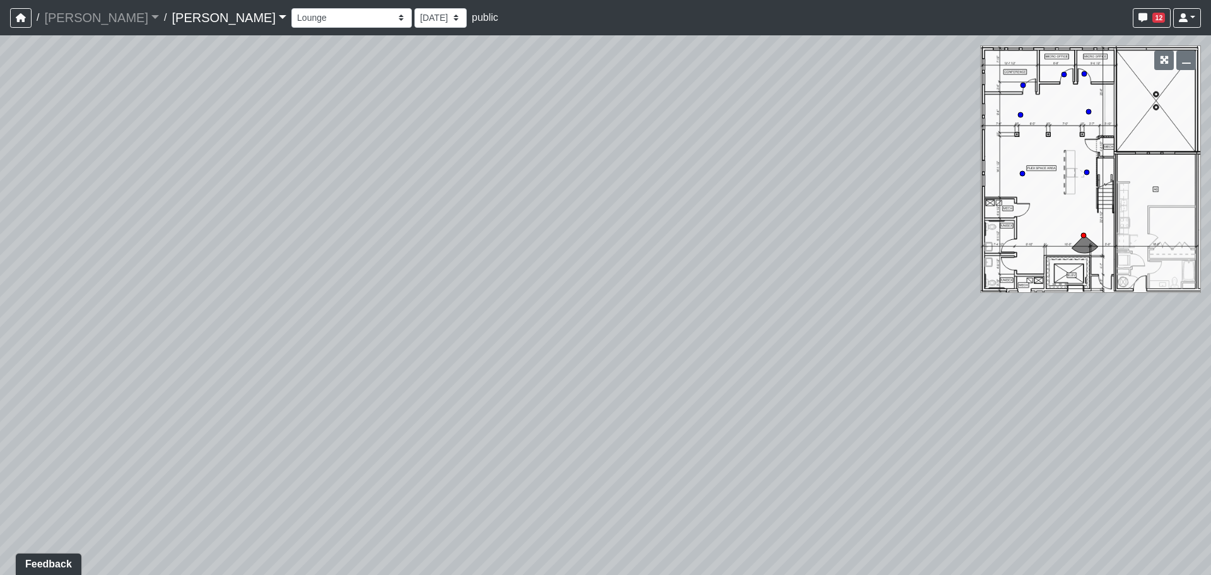
drag, startPoint x: 742, startPoint y: 294, endPoint x: 365, endPoint y: 324, distance: 379.0
click at [208, 330] on div "Loading... Craft Room Loading... Games Loading... Main Room 2 Loading... Entry …" at bounding box center [605, 304] width 1211 height 539
drag, startPoint x: 718, startPoint y: 301, endPoint x: 231, endPoint y: 333, distance: 488.0
click at [232, 333] on div "Loading... Craft Room Loading... Games Loading... Main Room 2 Loading... Entry …" at bounding box center [605, 304] width 1211 height 539
click at [734, 325] on icon at bounding box center [738, 340] width 38 height 38
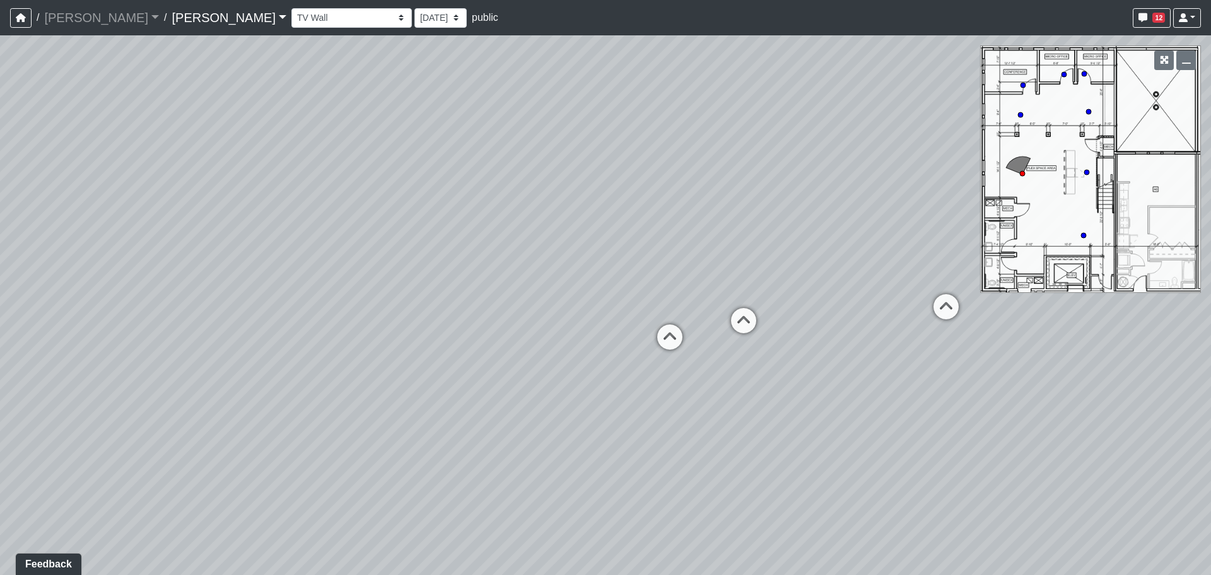
drag, startPoint x: 868, startPoint y: 319, endPoint x: 269, endPoint y: 324, distance: 598.6
click at [185, 337] on div "Loading... Craft Room Loading... Games Loading... Main Room 2 Loading... Entry …" at bounding box center [605, 304] width 1211 height 539
click at [601, 315] on icon at bounding box center [606, 320] width 38 height 38
drag, startPoint x: 823, startPoint y: 303, endPoint x: 167, endPoint y: 304, distance: 656.0
click at [167, 304] on div "Loading... Craft Room Loading... Games Loading... Main Room 2 Loading... Entry …" at bounding box center [605, 304] width 1211 height 539
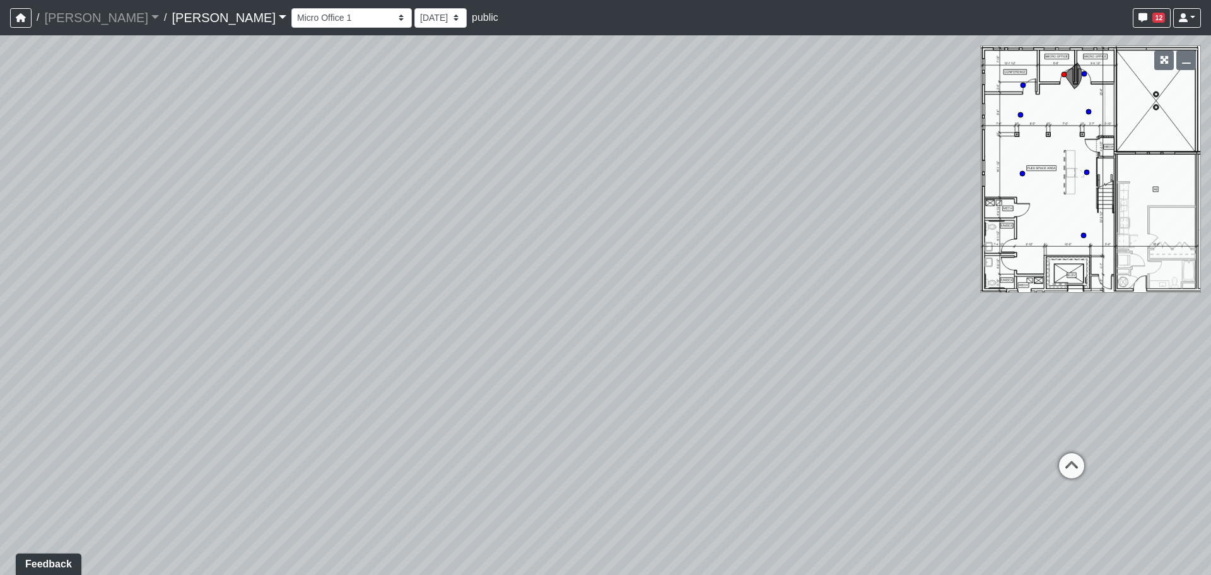
drag, startPoint x: 608, startPoint y: 315, endPoint x: 225, endPoint y: 312, distance: 383.5
click at [220, 312] on div "Loading... Craft Room Loading... Games Loading... Main Room 2 Loading... Entry …" at bounding box center [605, 304] width 1211 height 539
click at [710, 389] on icon at bounding box center [705, 396] width 38 height 38
click at [963, 375] on icon at bounding box center [970, 379] width 38 height 38
drag, startPoint x: 341, startPoint y: 353, endPoint x: 721, endPoint y: 344, distance: 379.8
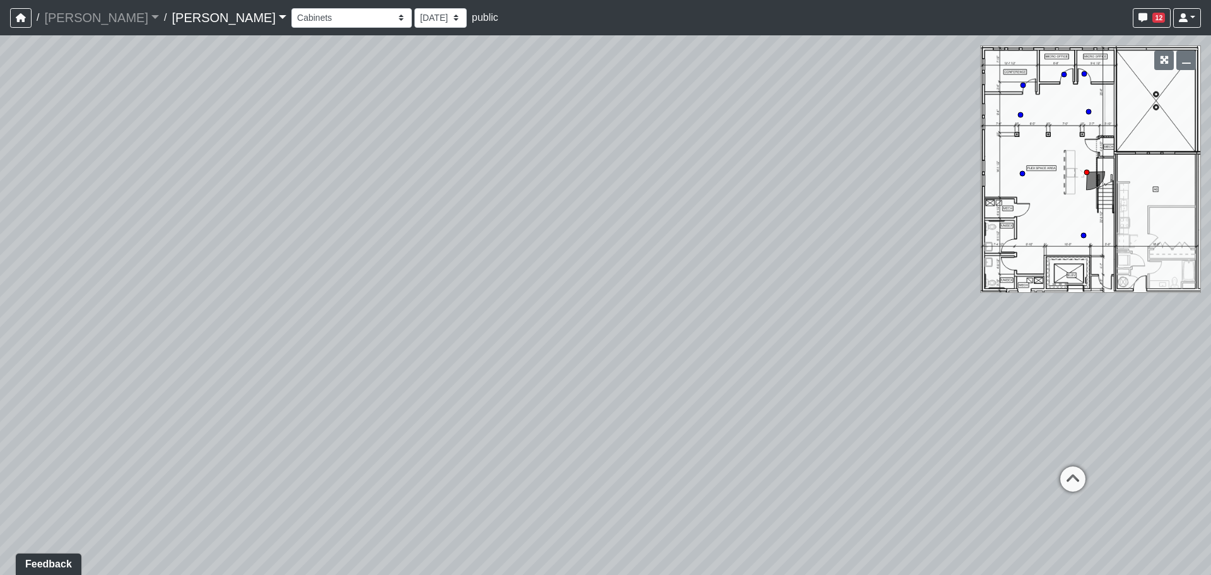
click at [652, 345] on div "Loading... Craft Room Loading... Games Loading... Main Room 2 Loading... Entry …" at bounding box center [605, 304] width 1211 height 539
drag, startPoint x: 314, startPoint y: 335, endPoint x: 614, endPoint y: 382, distance: 304.0
click at [614, 382] on div "Loading... Craft Room Loading... Games Loading... Main Room 2 Loading... Entry …" at bounding box center [605, 304] width 1211 height 539
drag, startPoint x: 389, startPoint y: 348, endPoint x: 908, endPoint y: 384, distance: 519.8
click at [908, 384] on div "Loading... Craft Room Loading... Games Loading... Main Room 2 Loading... Entry …" at bounding box center [605, 304] width 1211 height 539
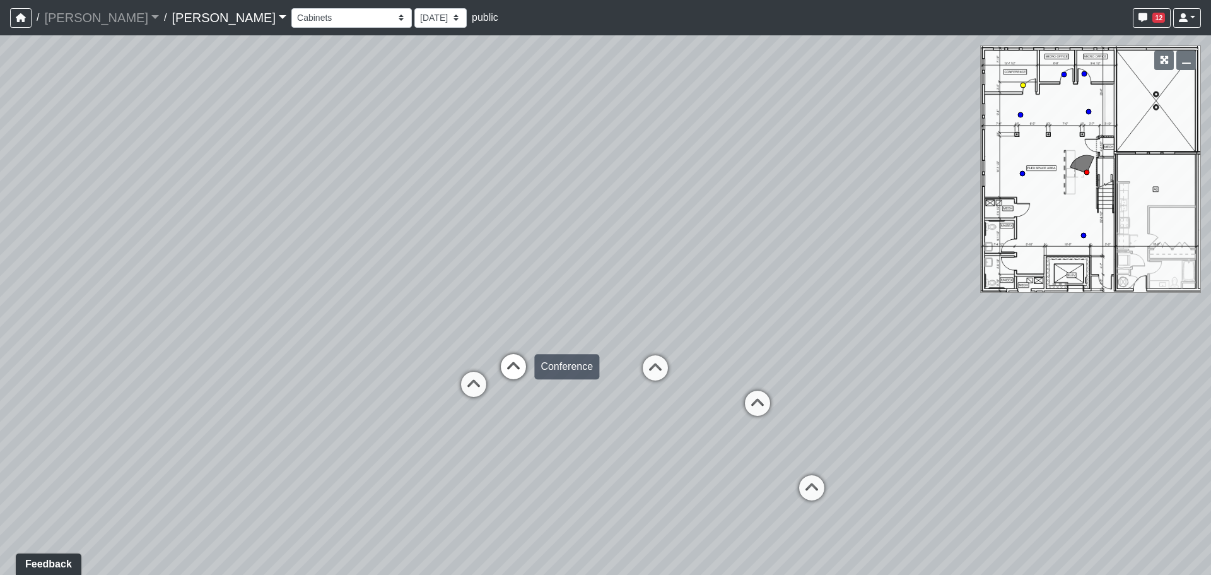
click at [517, 378] on icon at bounding box center [514, 373] width 38 height 38
drag, startPoint x: 416, startPoint y: 445, endPoint x: 627, endPoint y: 311, distance: 250.4
click at [627, 311] on div "Loading... Craft Room Loading... Games Loading... Main Room 2 Loading... Entry …" at bounding box center [605, 304] width 1211 height 539
drag, startPoint x: 289, startPoint y: 355, endPoint x: 885, endPoint y: 389, distance: 597.1
click at [885, 389] on div "Loading... Craft Room Loading... Games Loading... Main Room 2 Loading... Entry …" at bounding box center [605, 304] width 1211 height 539
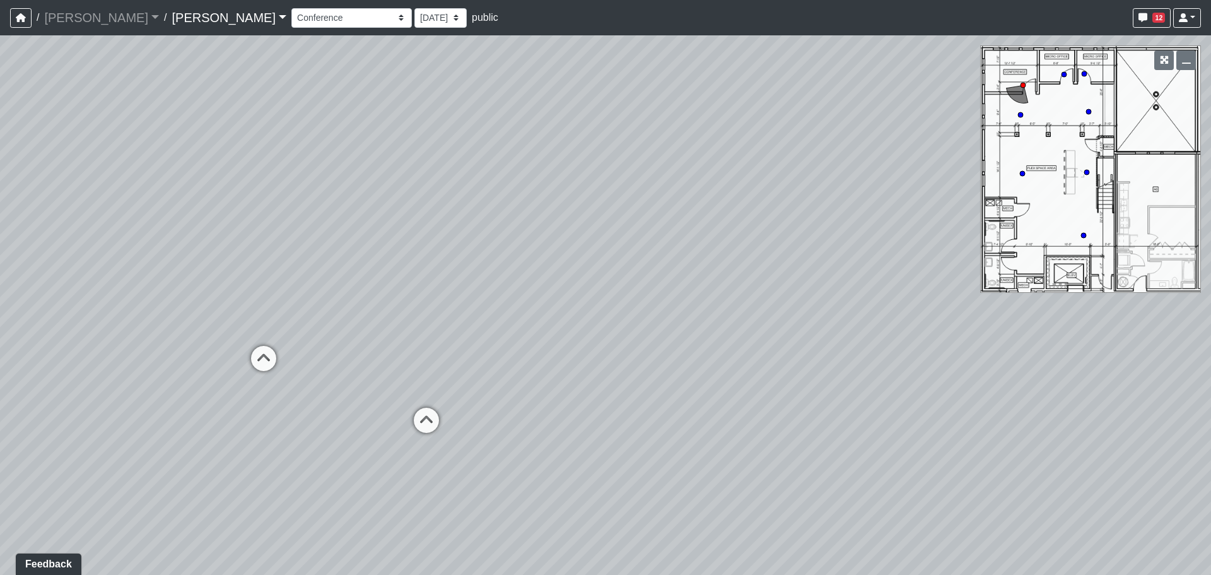
drag, startPoint x: 404, startPoint y: 342, endPoint x: 834, endPoint y: 371, distance: 430.5
click at [834, 371] on div "Loading... Craft Room Loading... Games Loading... Main Room 2 Loading... Entry …" at bounding box center [605, 304] width 1211 height 539
click at [430, 423] on icon at bounding box center [426, 426] width 38 height 38
select select "d47dG1MWEiNjHsZYZbwJ3C"
drag, startPoint x: 446, startPoint y: 336, endPoint x: 734, endPoint y: 326, distance: 287.8
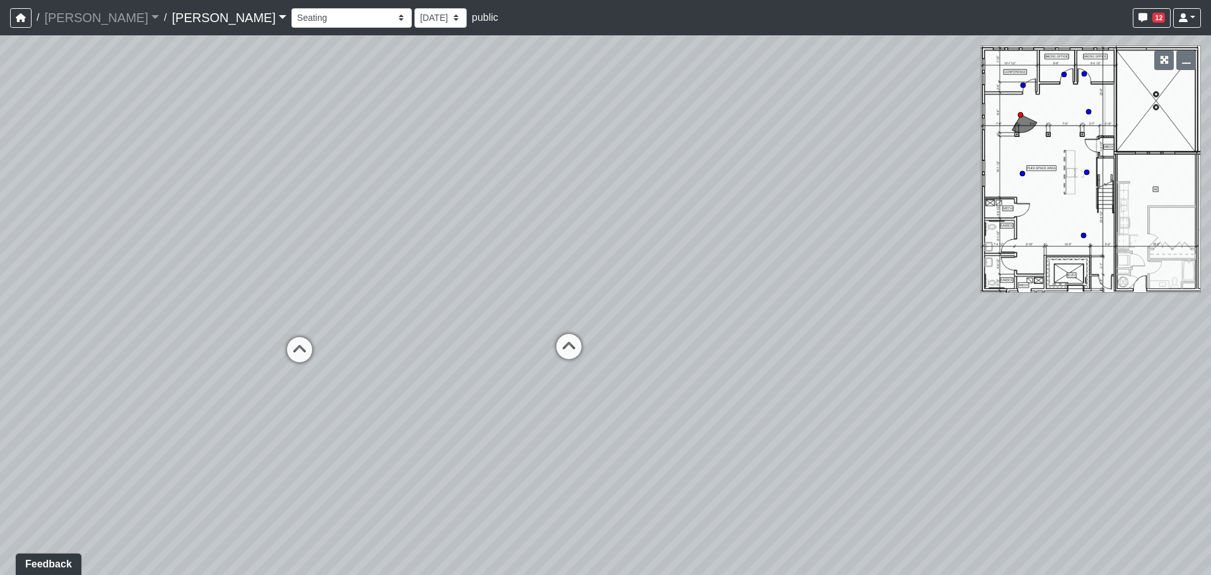
click at [734, 326] on div "Loading... Craft Room Loading... Games Loading... Main Room 2 Loading... Entry …" at bounding box center [605, 304] width 1211 height 539
drag, startPoint x: 261, startPoint y: 284, endPoint x: 826, endPoint y: 320, distance: 566.3
click at [826, 320] on div "Loading... Craft Room Loading... Games Loading... Main Room 2 Loading... Entry …" at bounding box center [605, 304] width 1211 height 539
drag, startPoint x: 391, startPoint y: 324, endPoint x: 541, endPoint y: 322, distance: 150.1
click at [541, 322] on div "Loading... Craft Room Loading... Games Loading... Main Room 2 Loading... Entry …" at bounding box center [605, 304] width 1211 height 539
